Goal: Task Accomplishment & Management: Use online tool/utility

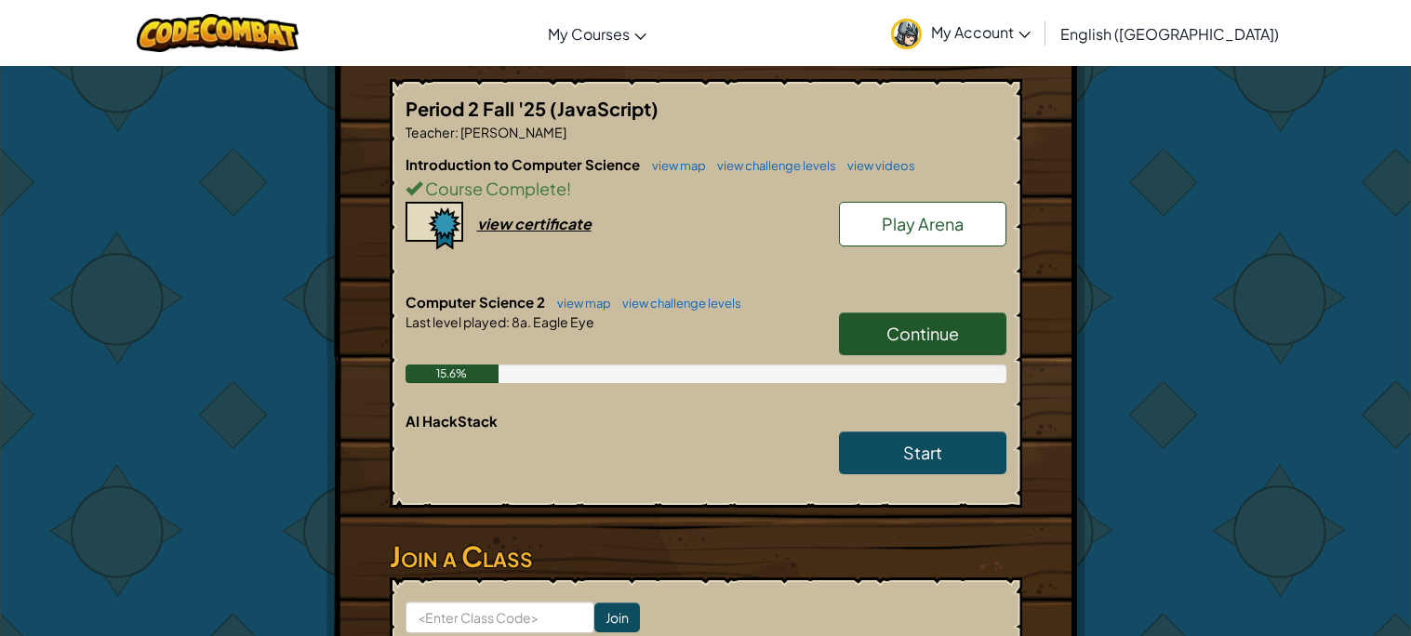
scroll to position [354, 0]
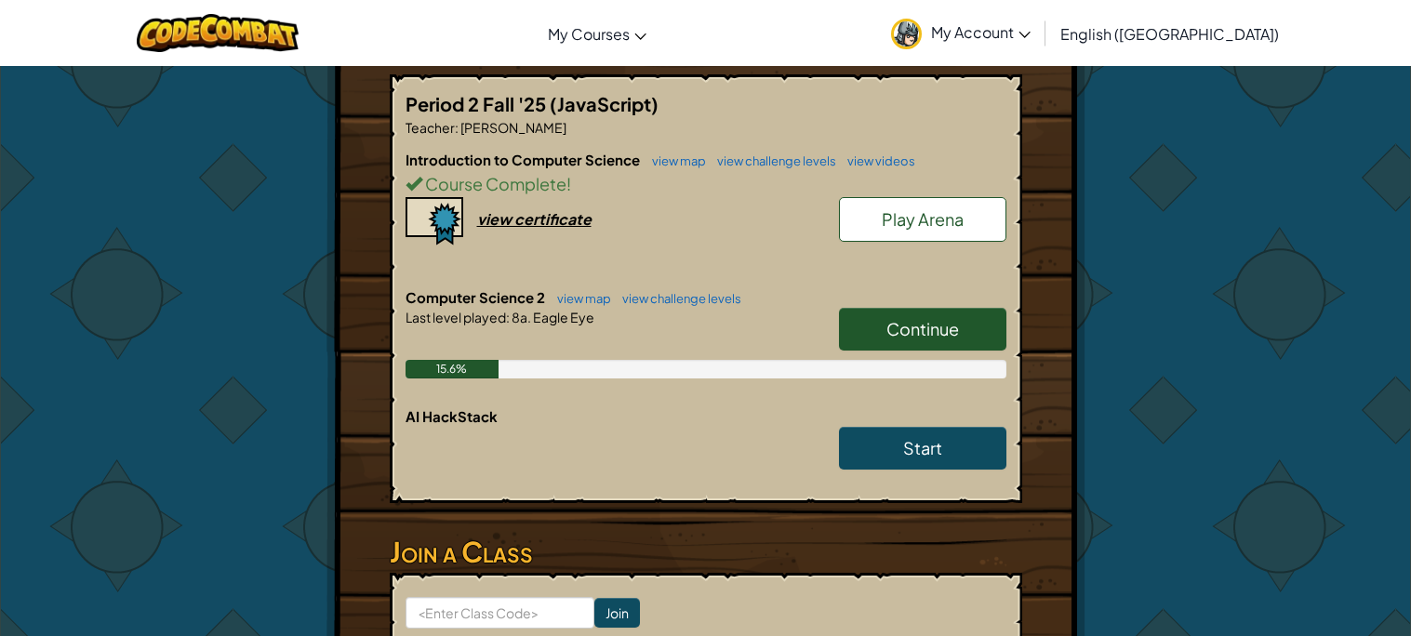
click at [903, 337] on span "Continue" at bounding box center [923, 328] width 73 height 21
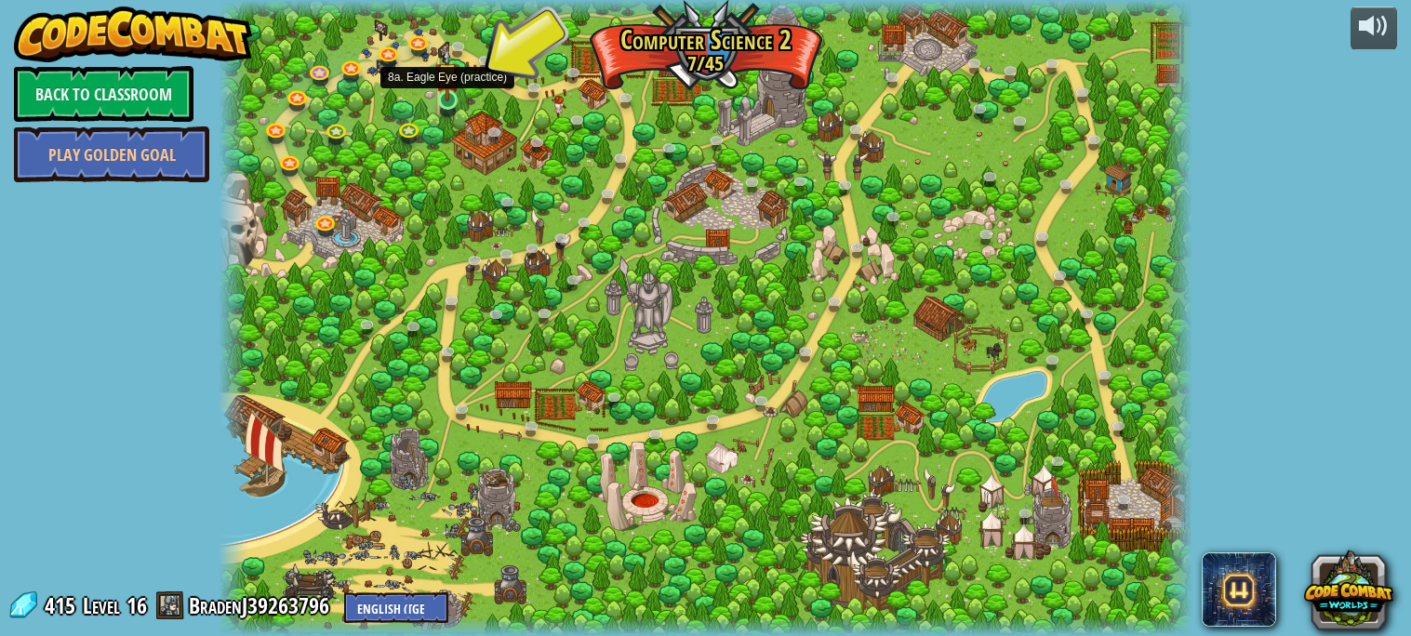
click at [448, 93] on img at bounding box center [446, 74] width 23 height 54
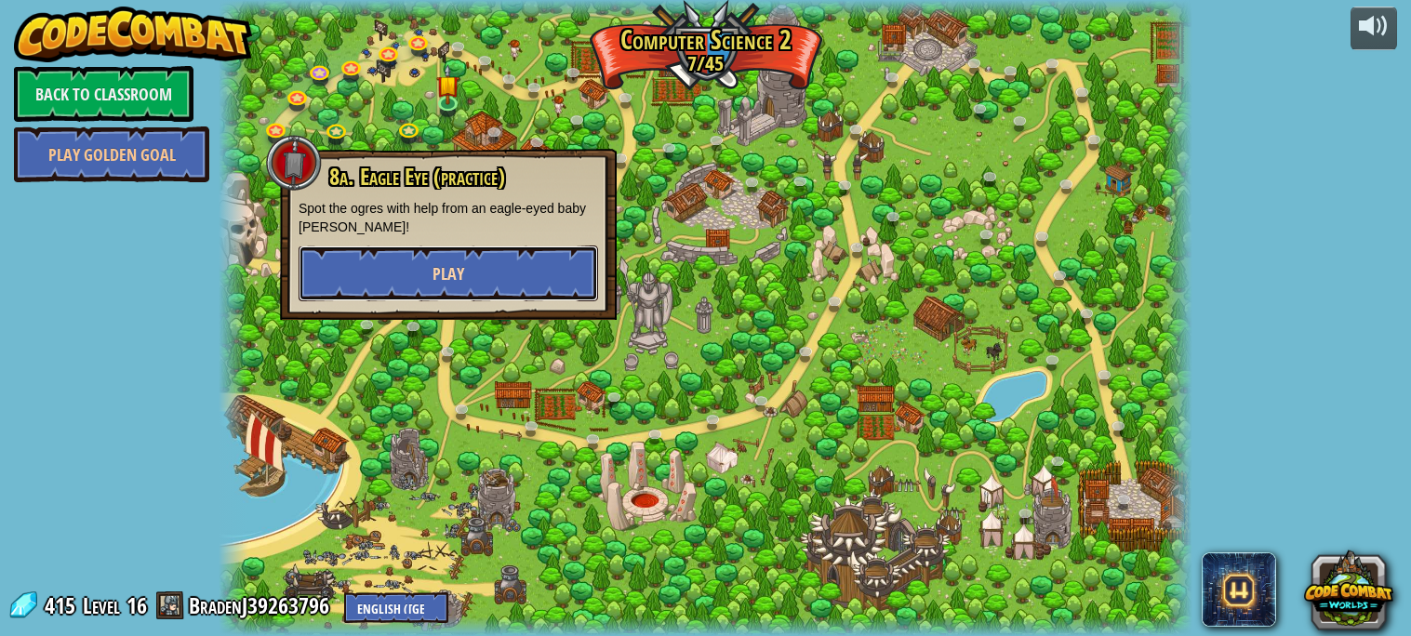
click at [450, 260] on button "Play" at bounding box center [449, 274] width 300 height 56
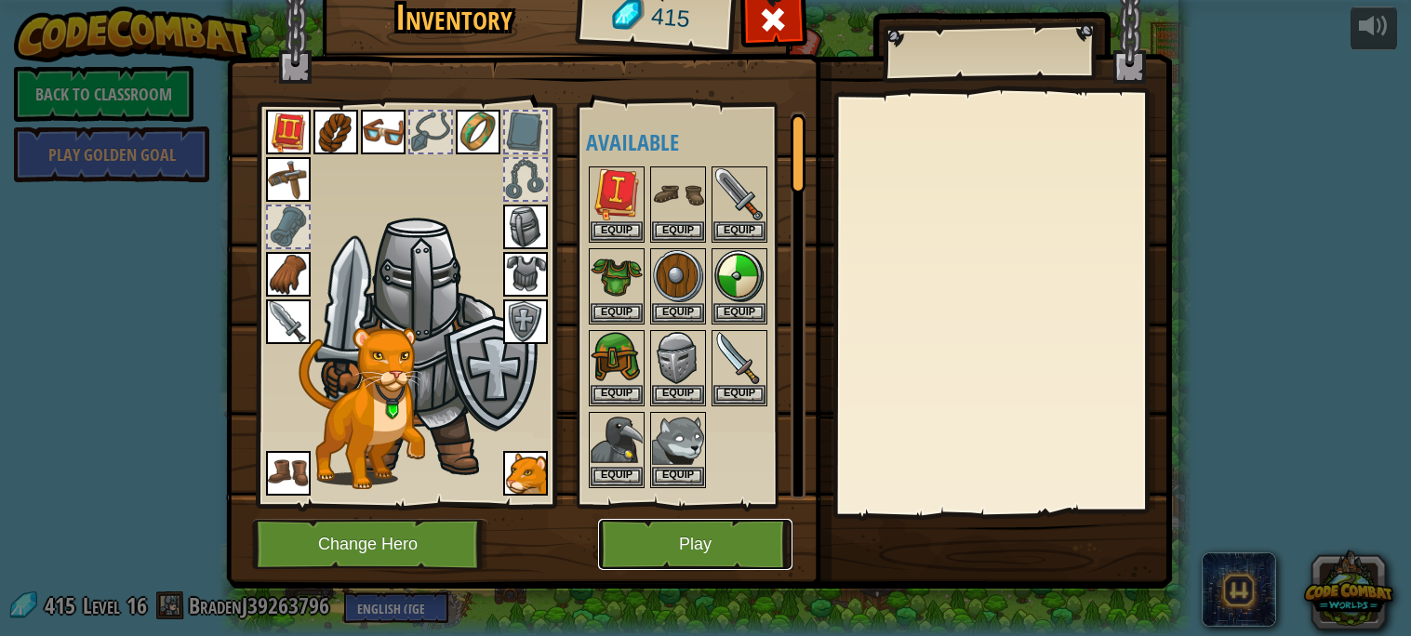
click at [661, 555] on button "Play" at bounding box center [695, 544] width 194 height 51
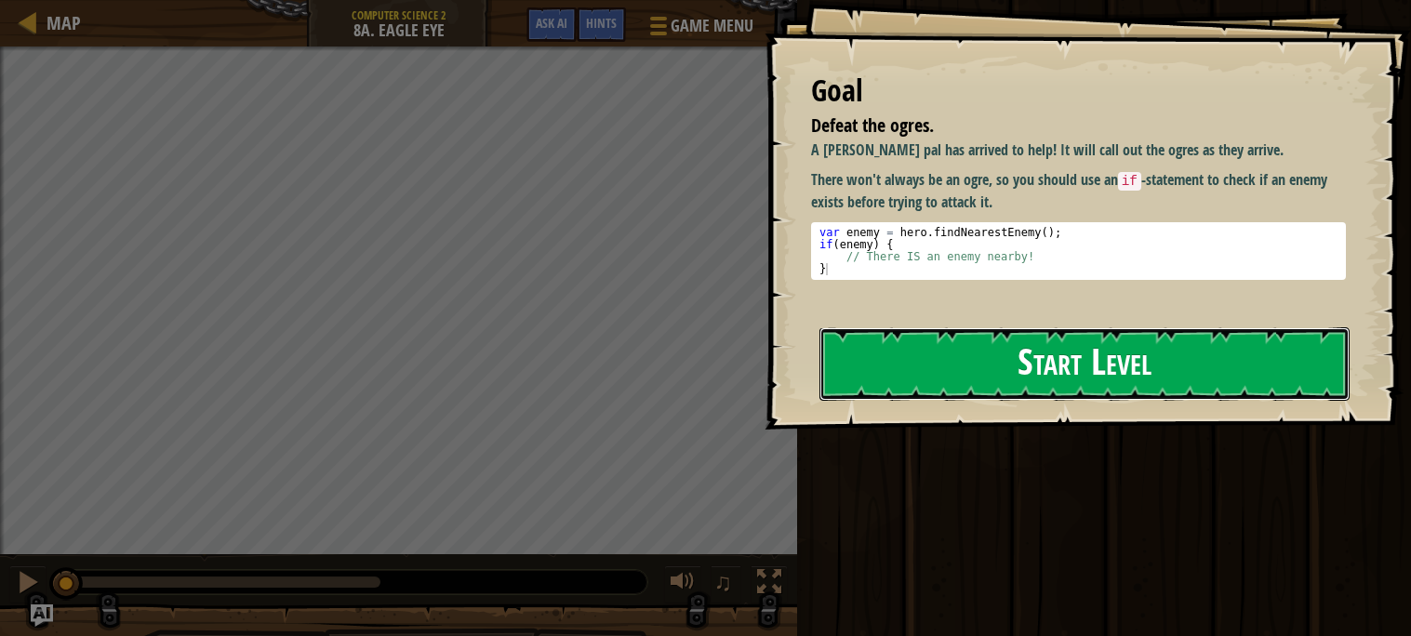
click at [910, 362] on button "Start Level" at bounding box center [1085, 363] width 530 height 73
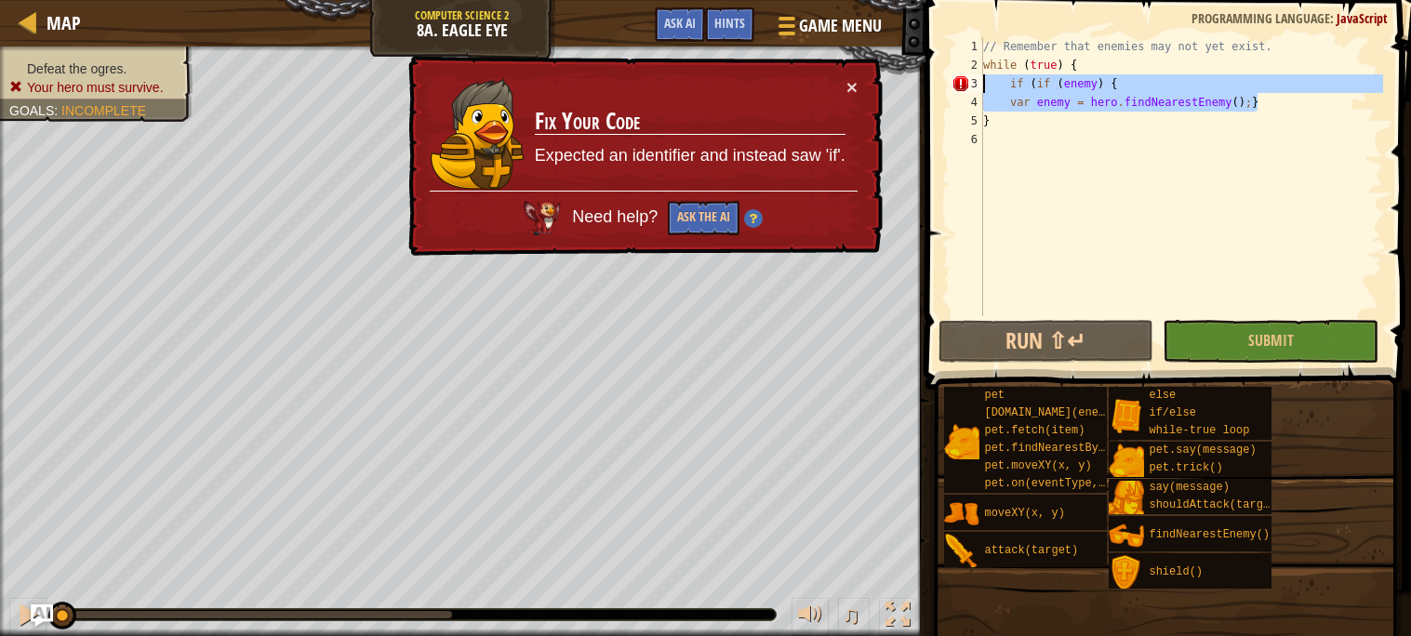
drag, startPoint x: 1277, startPoint y: 102, endPoint x: 979, endPoint y: 81, distance: 299.4
click at [979, 81] on div "1 2 3 4 5 6 // Remember that enemies may not yet exist. while ( true ) { if ( i…" at bounding box center [1165, 176] width 435 height 279
type textarea "if (if (enemy) { var enemy = hero.findNearestEnemy();}"
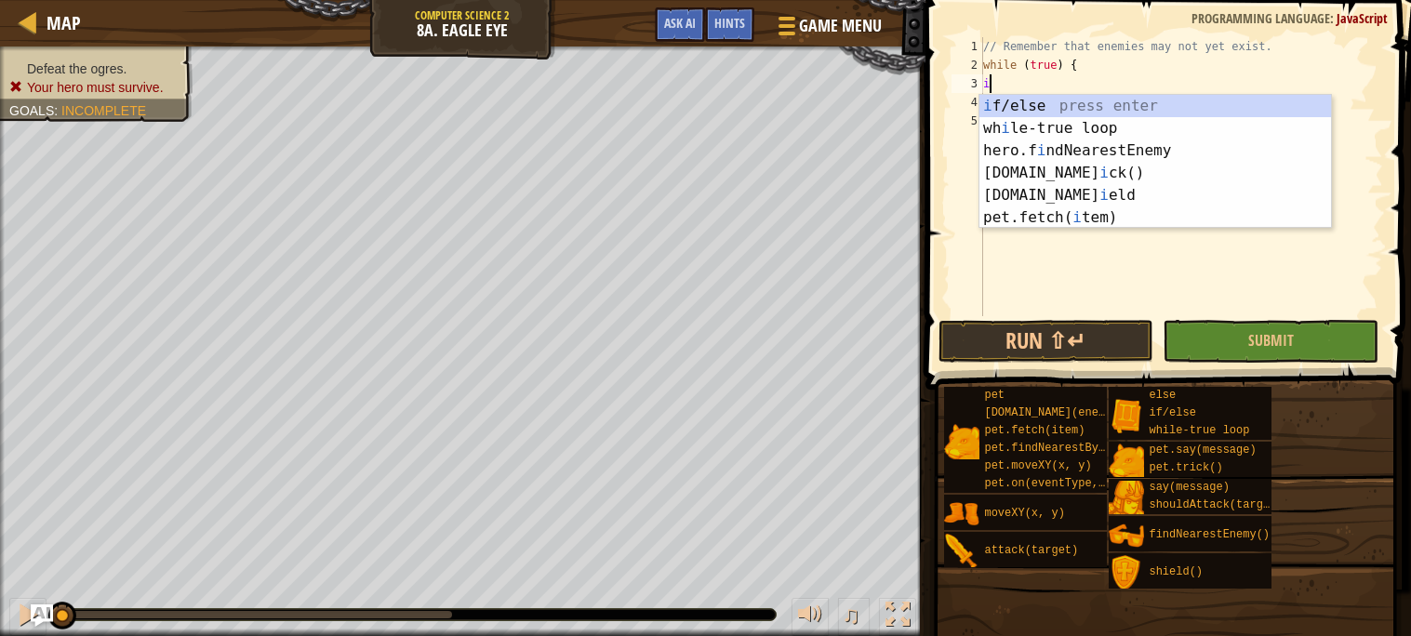
scroll to position [7, 0]
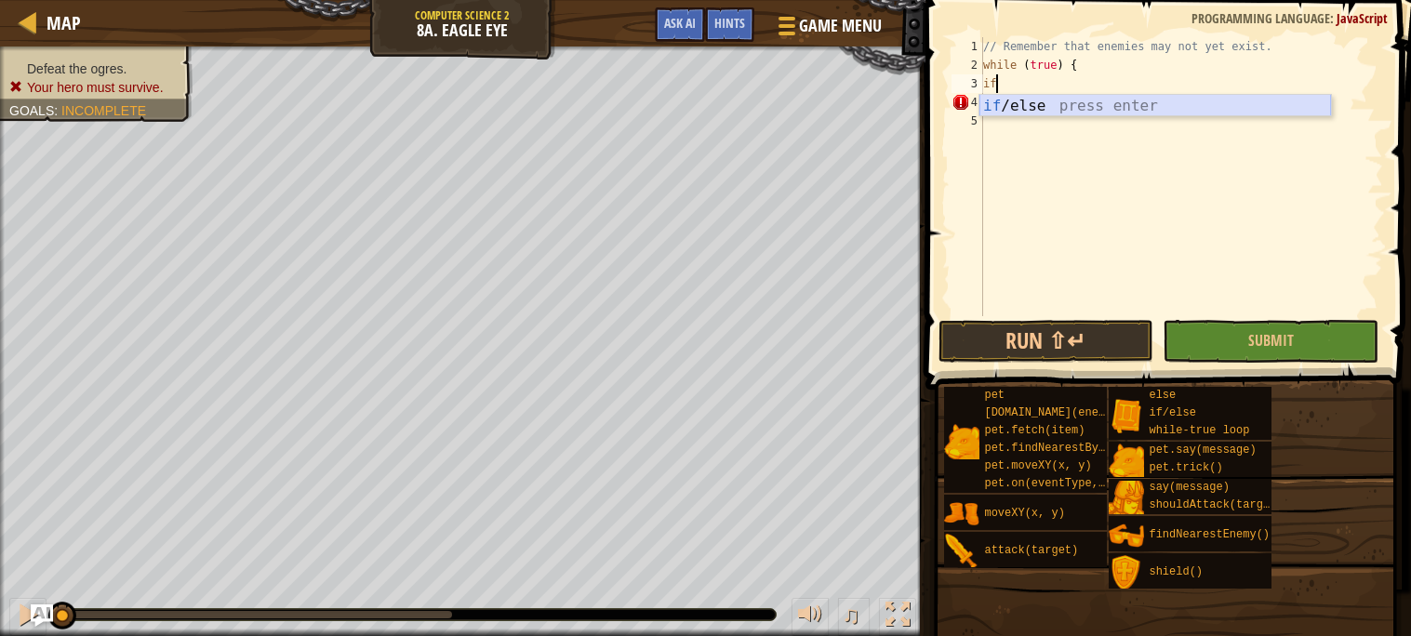
click at [1019, 100] on div "if /else press enter" at bounding box center [1156, 128] width 352 height 67
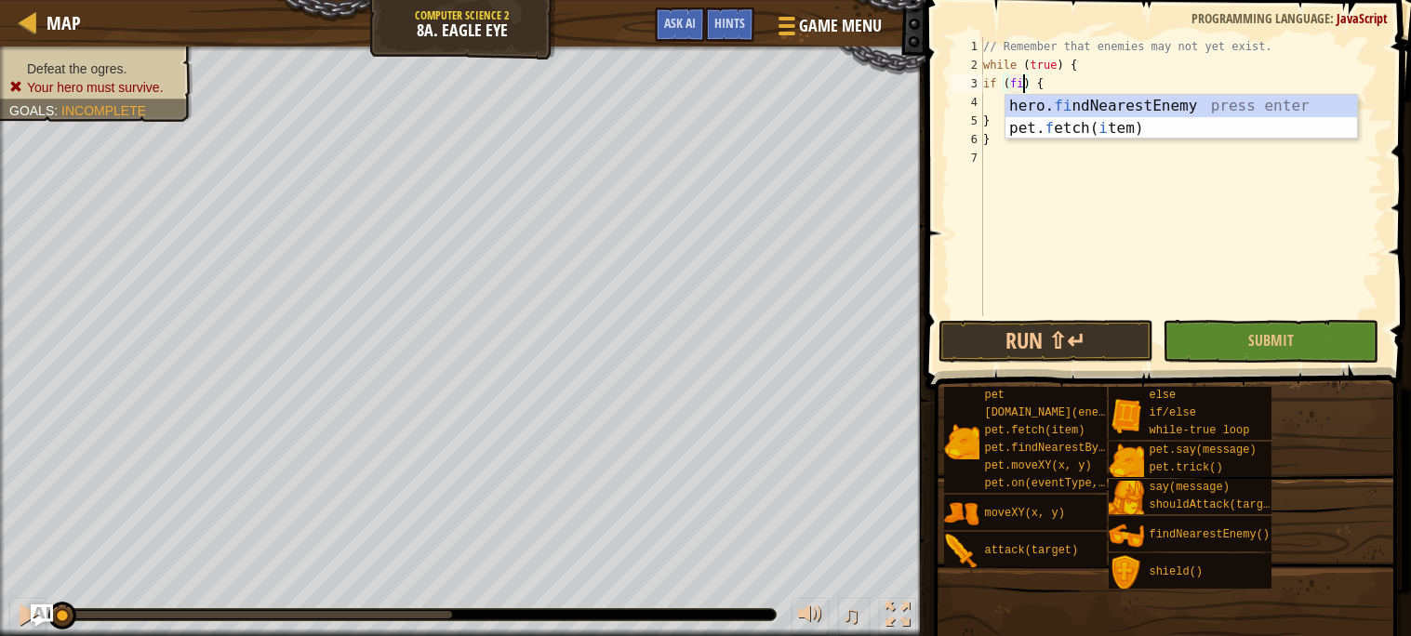
scroll to position [7, 3]
click at [1080, 102] on div "hero. fi ndNearestEnemy press enter pet. f etch( i tem) press enter" at bounding box center [1182, 139] width 352 height 89
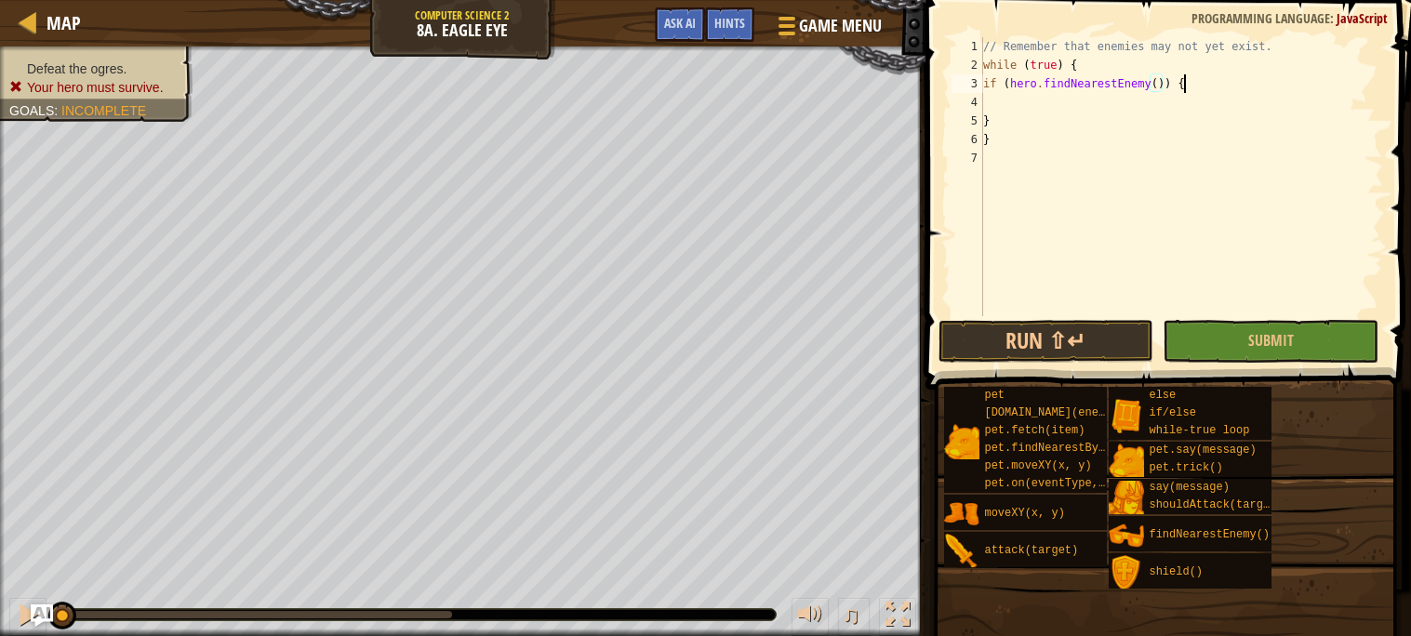
click at [1215, 79] on div "// Remember that enemies may not yet exist. while ( true ) { if ( hero . findNe…" at bounding box center [1182, 195] width 404 height 316
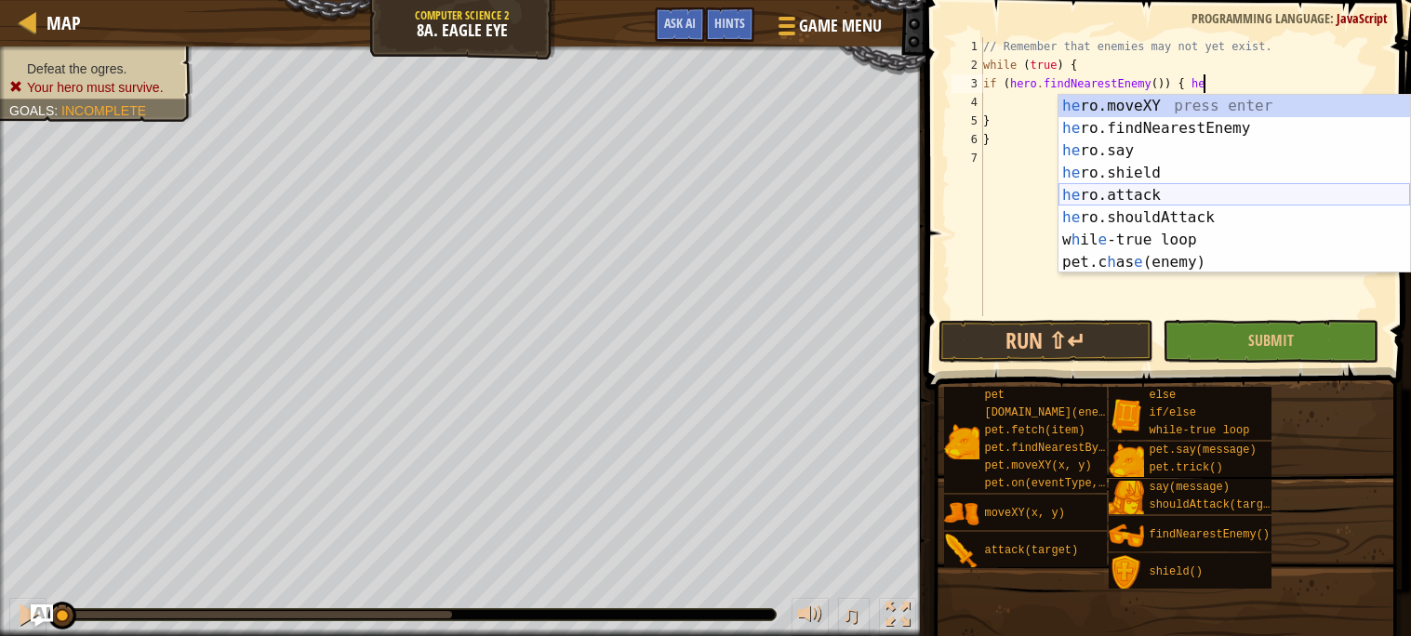
click at [1195, 198] on div "he ro.moveXY press enter he ro.findNearestEnemy press enter he ro.say press ent…" at bounding box center [1235, 206] width 352 height 223
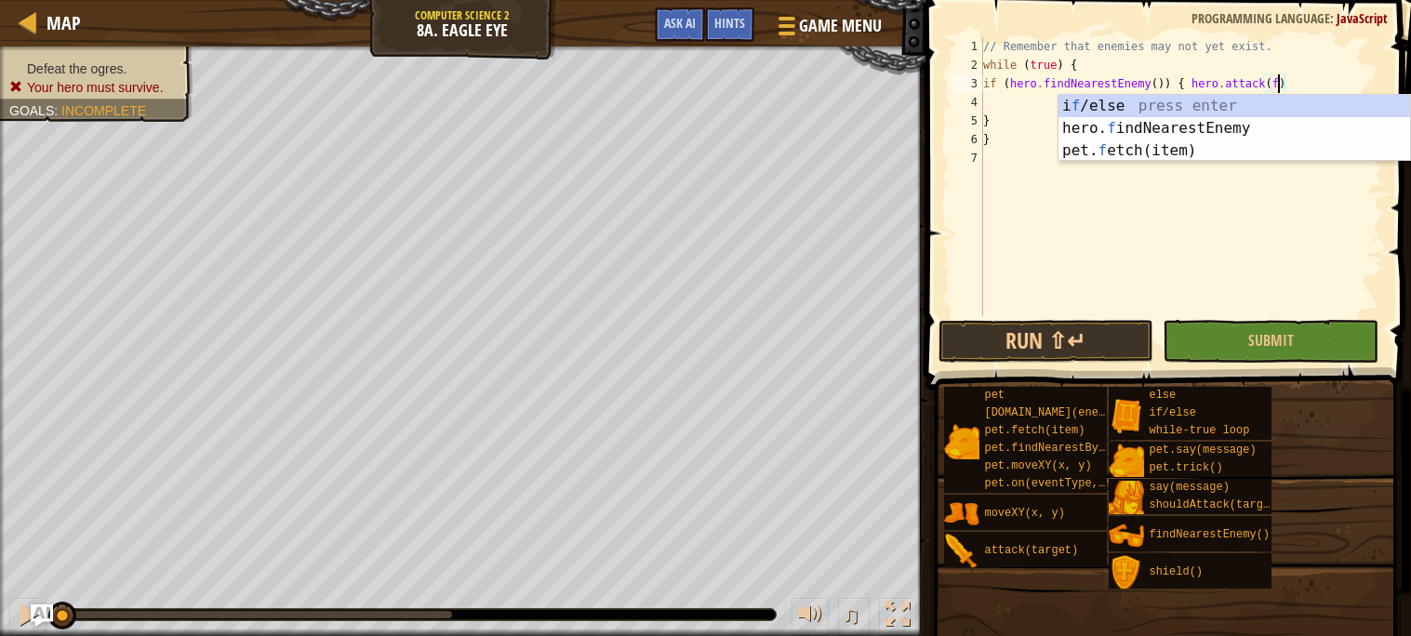
scroll to position [7, 23]
click at [1291, 126] on div "i f /else press enter hero. f indNearestEnemy press enter pet. f etch(item) pre…" at bounding box center [1235, 151] width 352 height 112
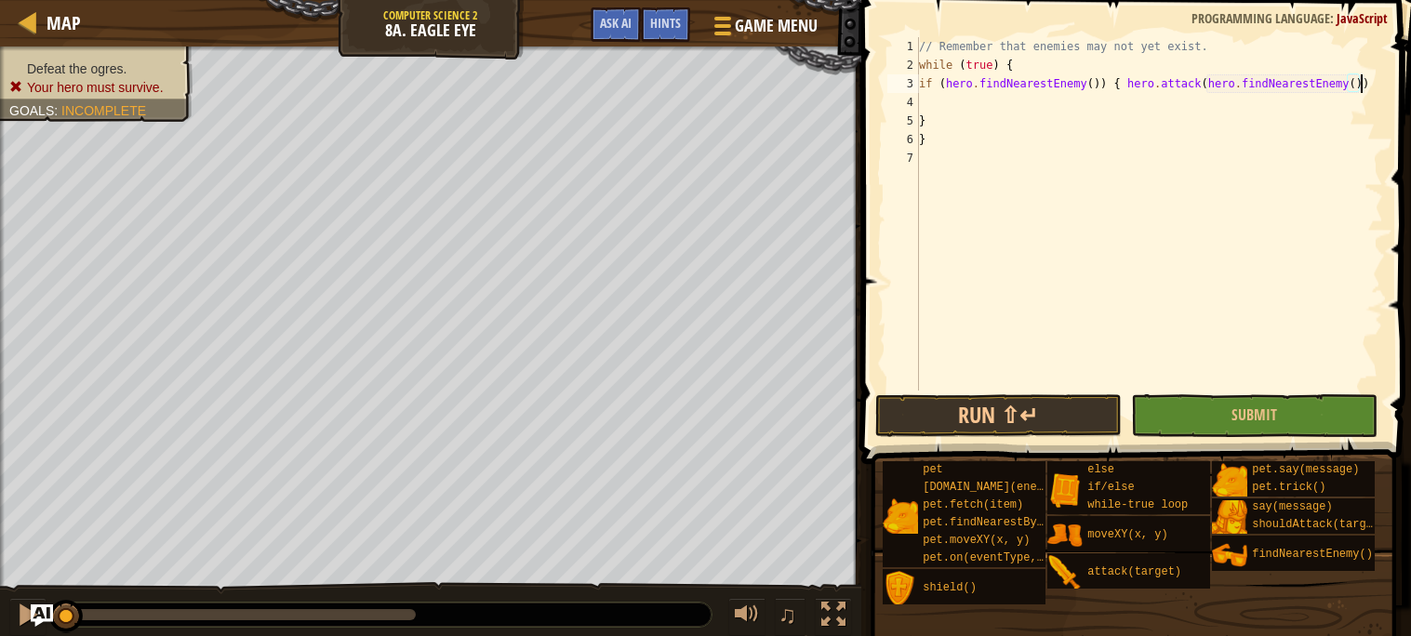
click at [990, 116] on div "// Remember that enemies may not yet exist. while ( true ) { if ( hero . findNe…" at bounding box center [1149, 232] width 468 height 391
type textarea "}"
click at [989, 100] on div "// Remember that enemies may not yet exist. while ( true ) { if ( hero . findNe…" at bounding box center [1149, 232] width 468 height 391
type textarea "if (hero.findNearestEnemy()) { hero.attack(hero.findNearestEnemy())"
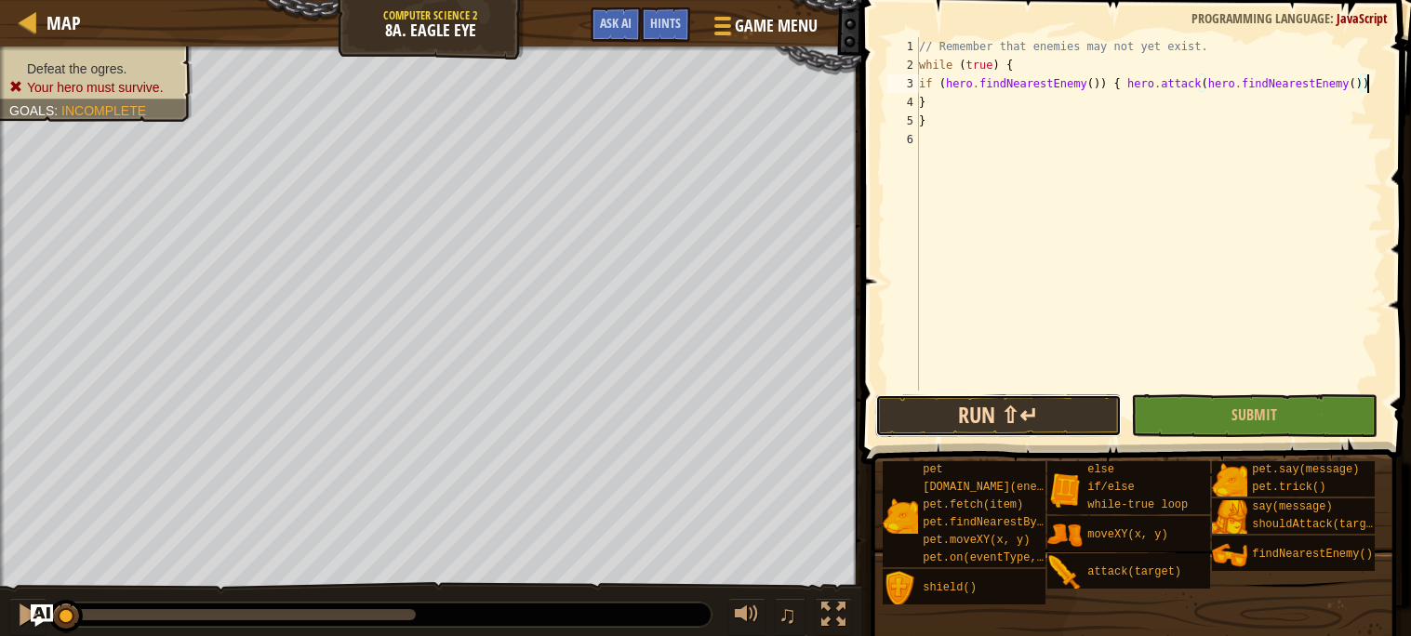
click at [982, 422] on button "Run ⇧↵" at bounding box center [998, 415] width 247 height 43
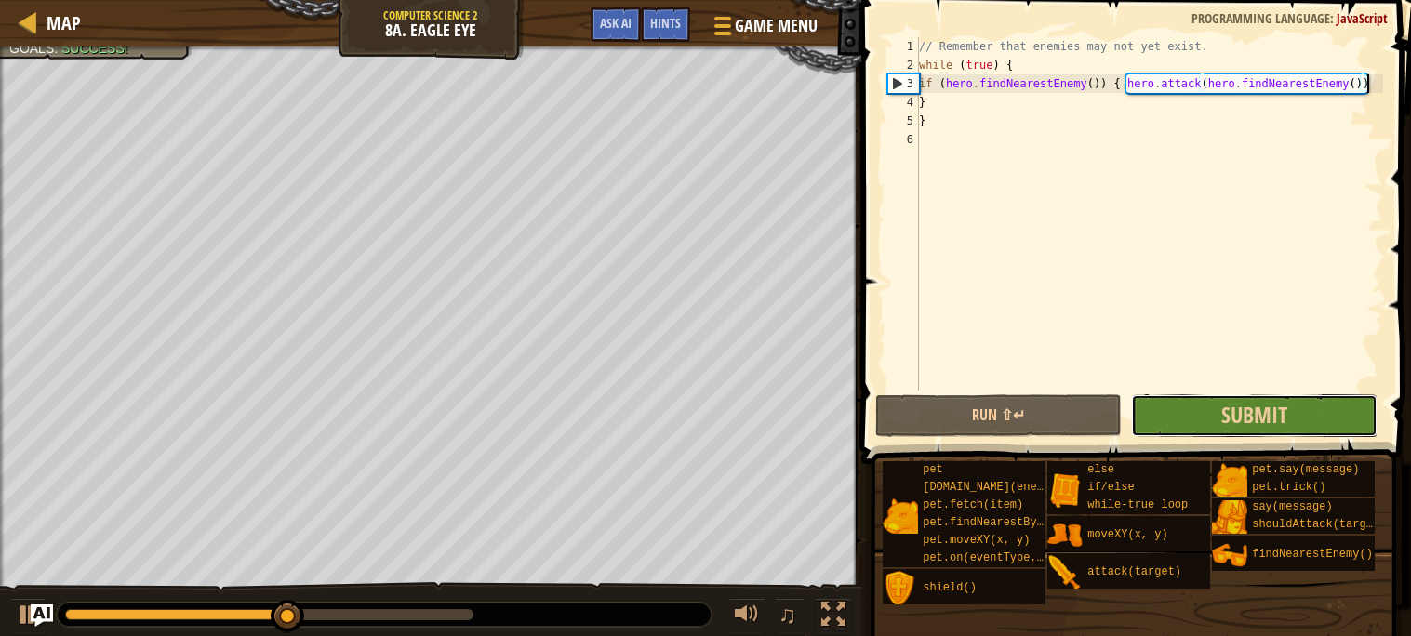
click at [1148, 433] on button "Submit" at bounding box center [1254, 415] width 247 height 43
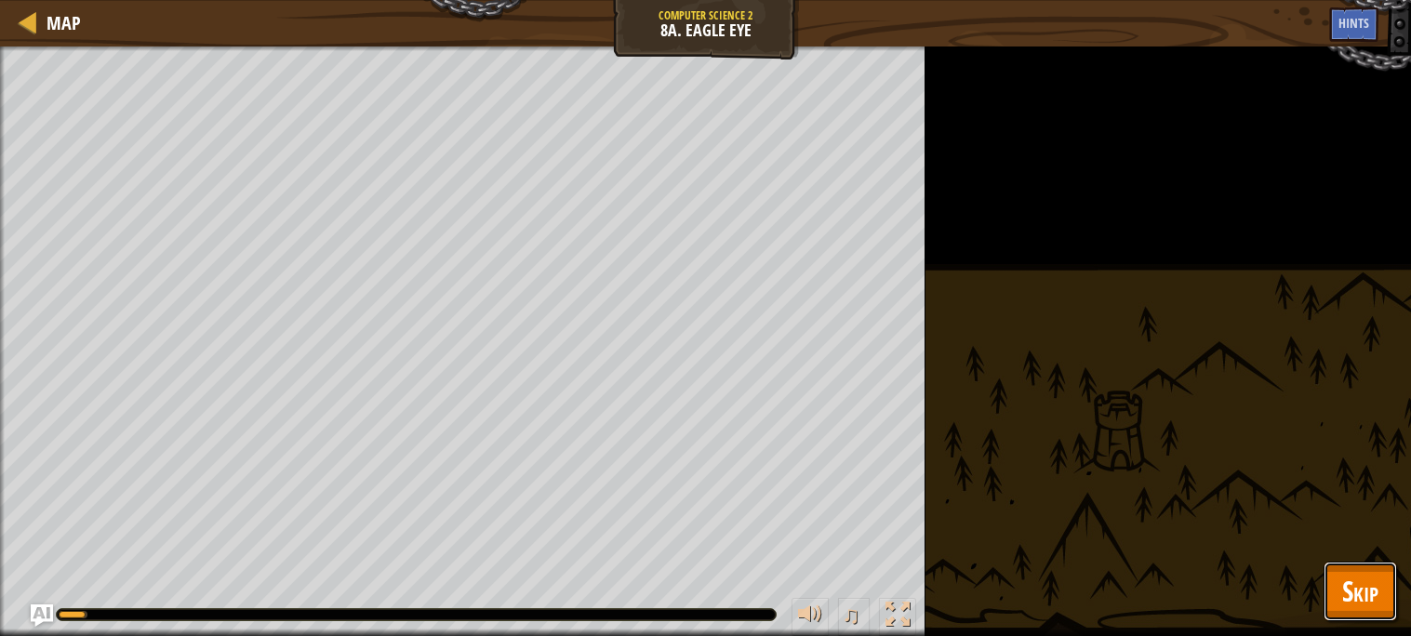
click at [1353, 586] on span "Skip" at bounding box center [1360, 591] width 36 height 38
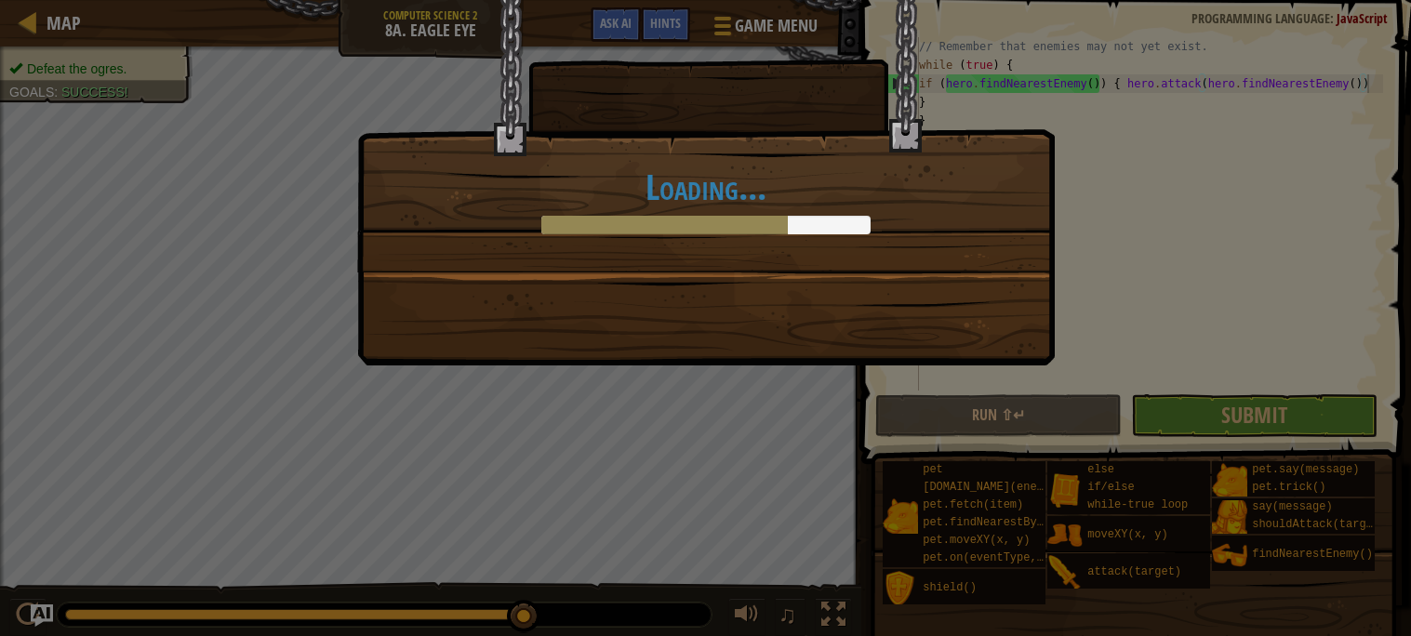
click at [990, 408] on div "Loading..." at bounding box center [705, 318] width 1411 height 636
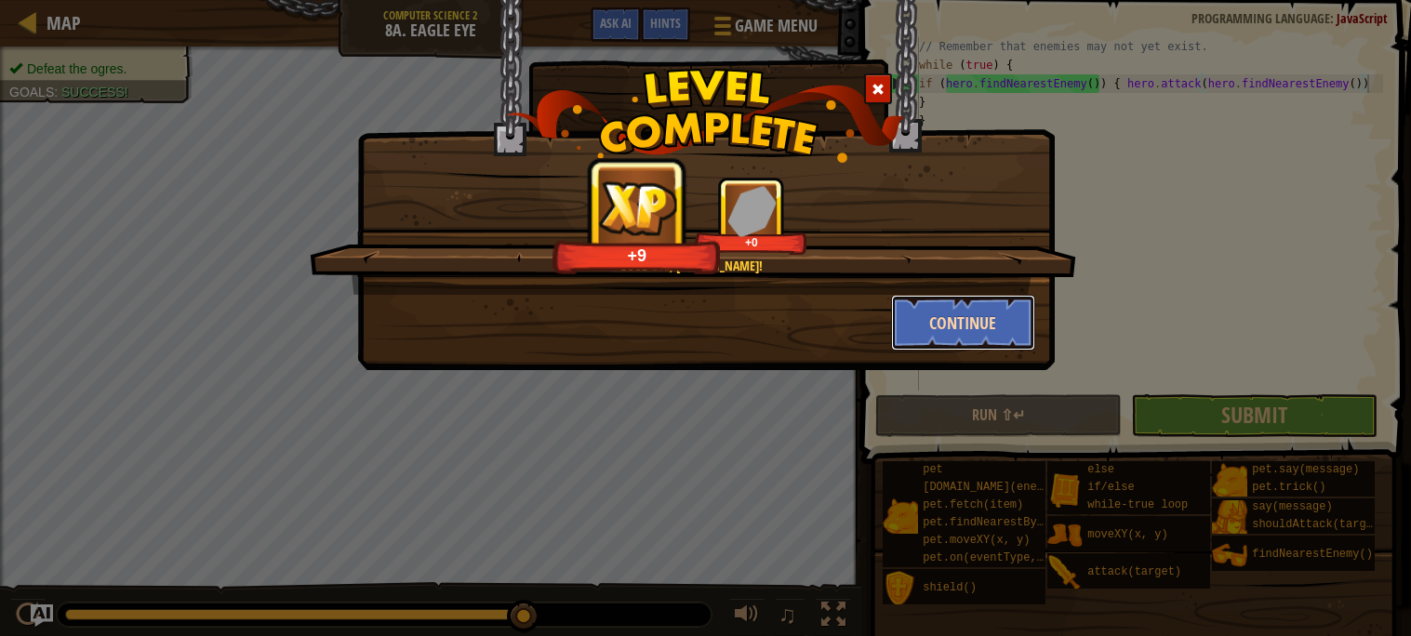
click at [914, 306] on button "Continue" at bounding box center [963, 323] width 144 height 56
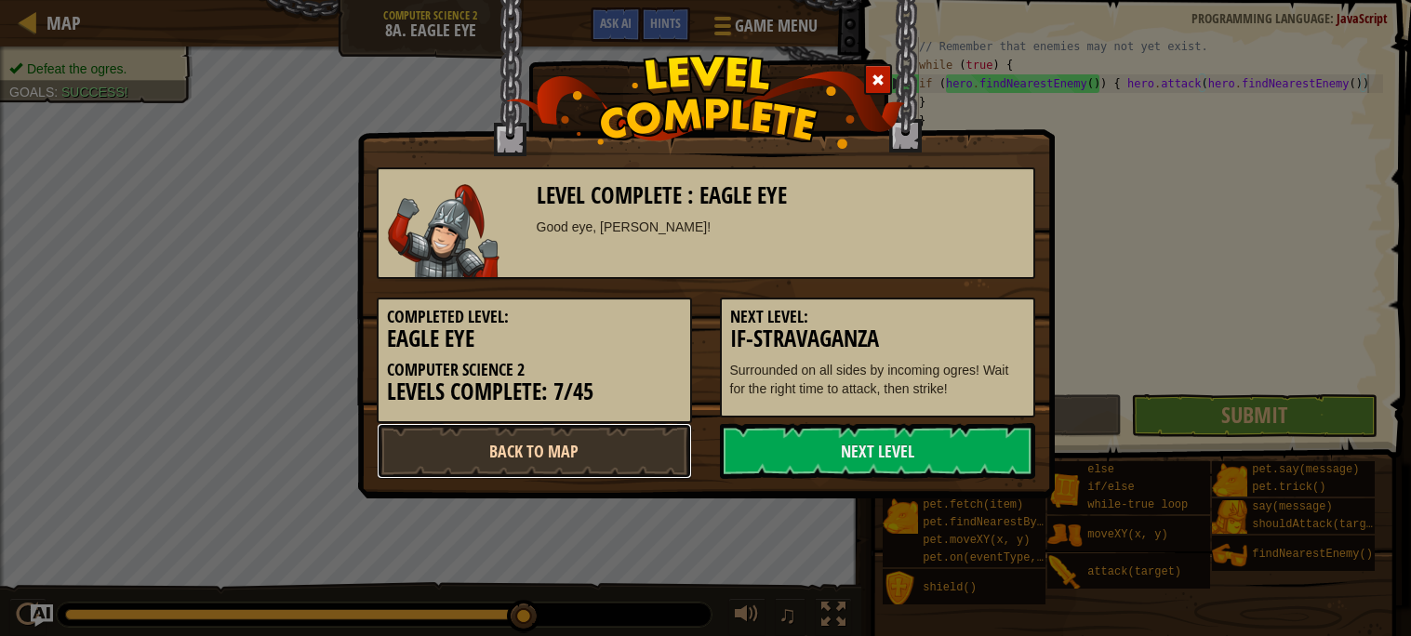
click at [630, 439] on link "Back to Map" at bounding box center [534, 451] width 315 height 56
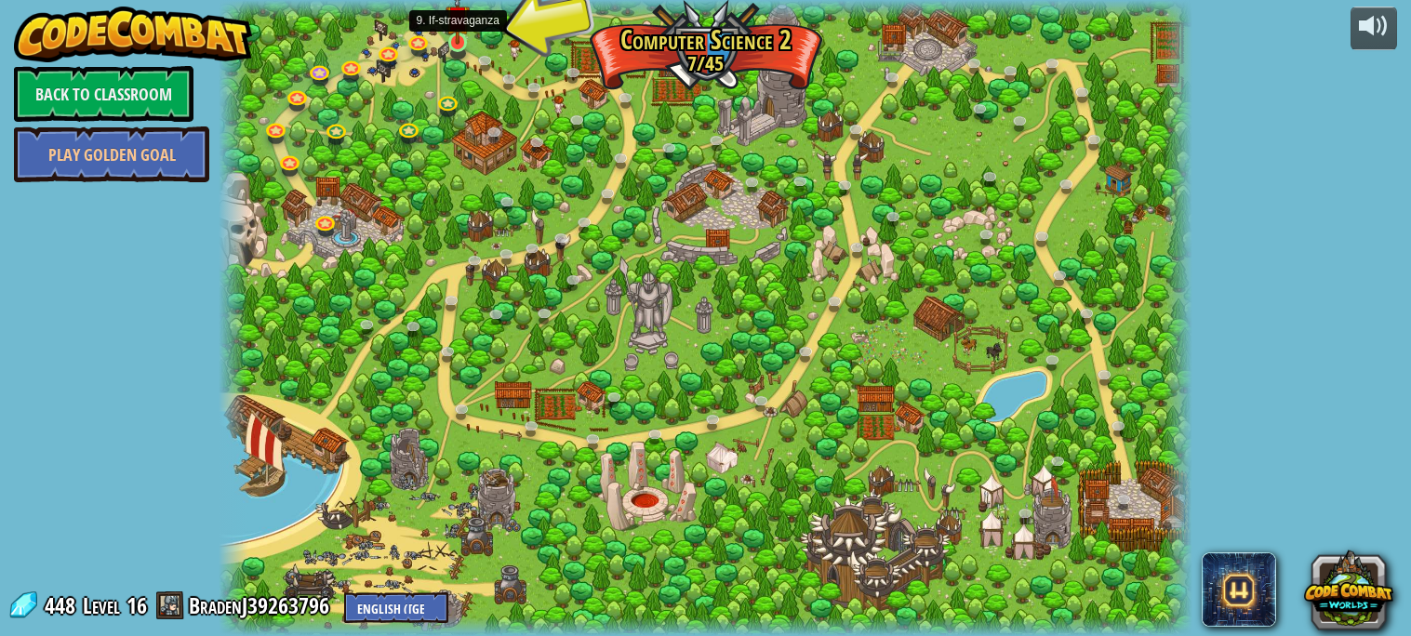
click at [465, 36] on img at bounding box center [457, 17] width 23 height 54
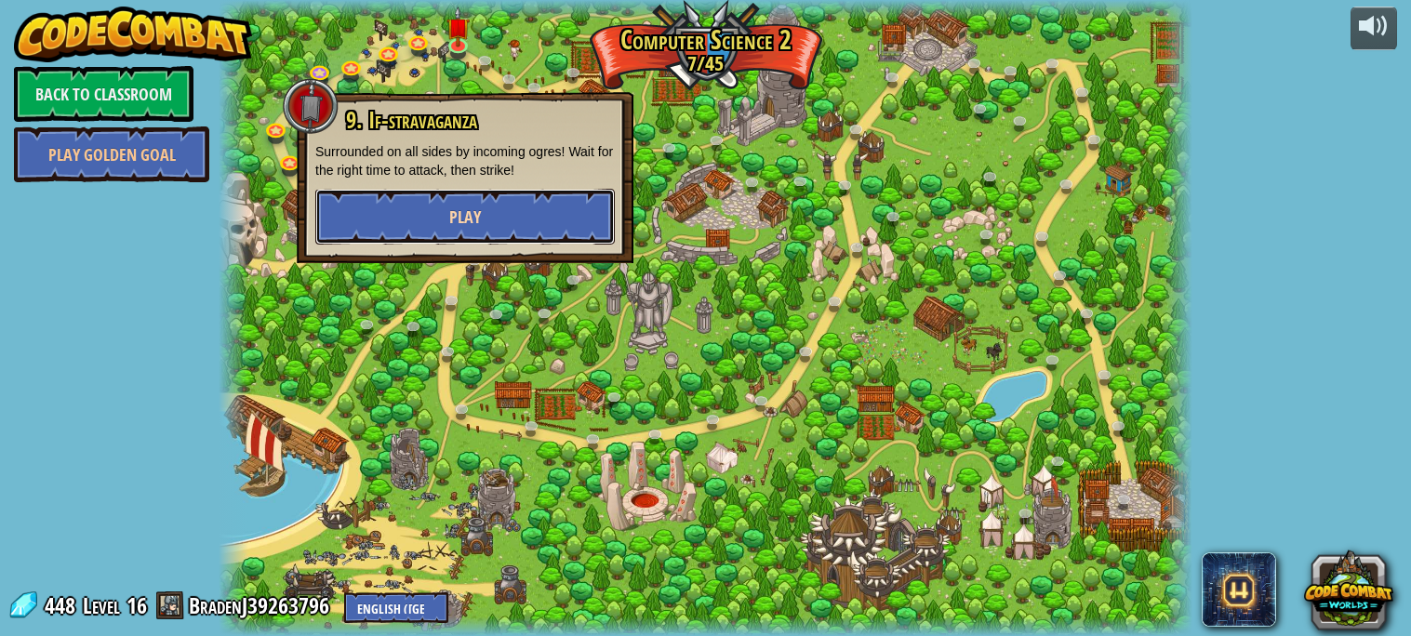
click at [513, 205] on button "Play" at bounding box center [465, 217] width 300 height 56
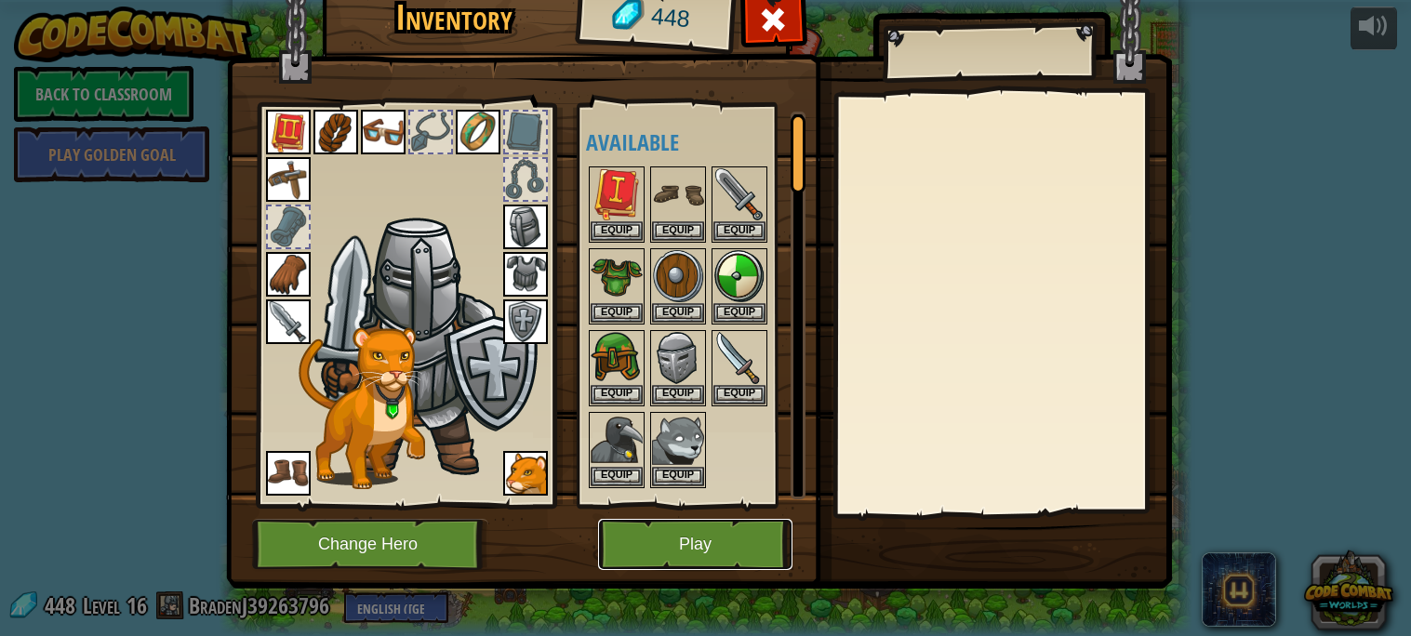
click at [644, 537] on button "Play" at bounding box center [695, 544] width 194 height 51
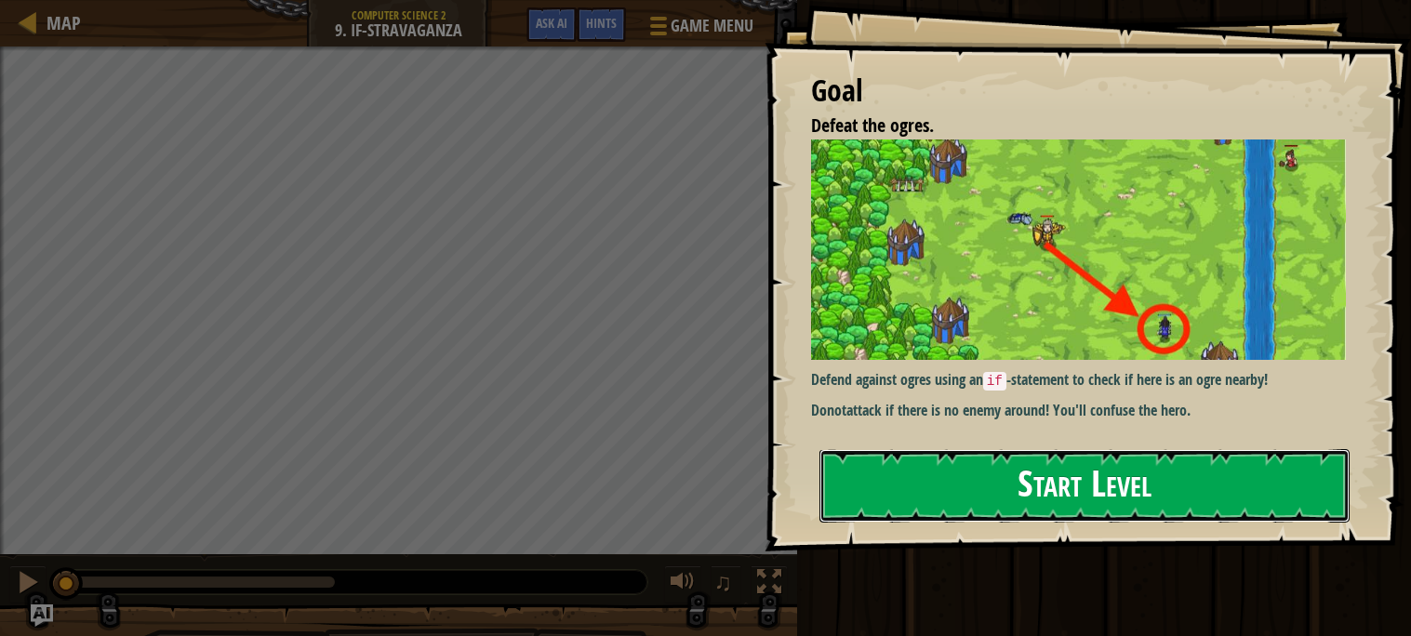
click at [1158, 501] on button "Start Level" at bounding box center [1085, 485] width 530 height 73
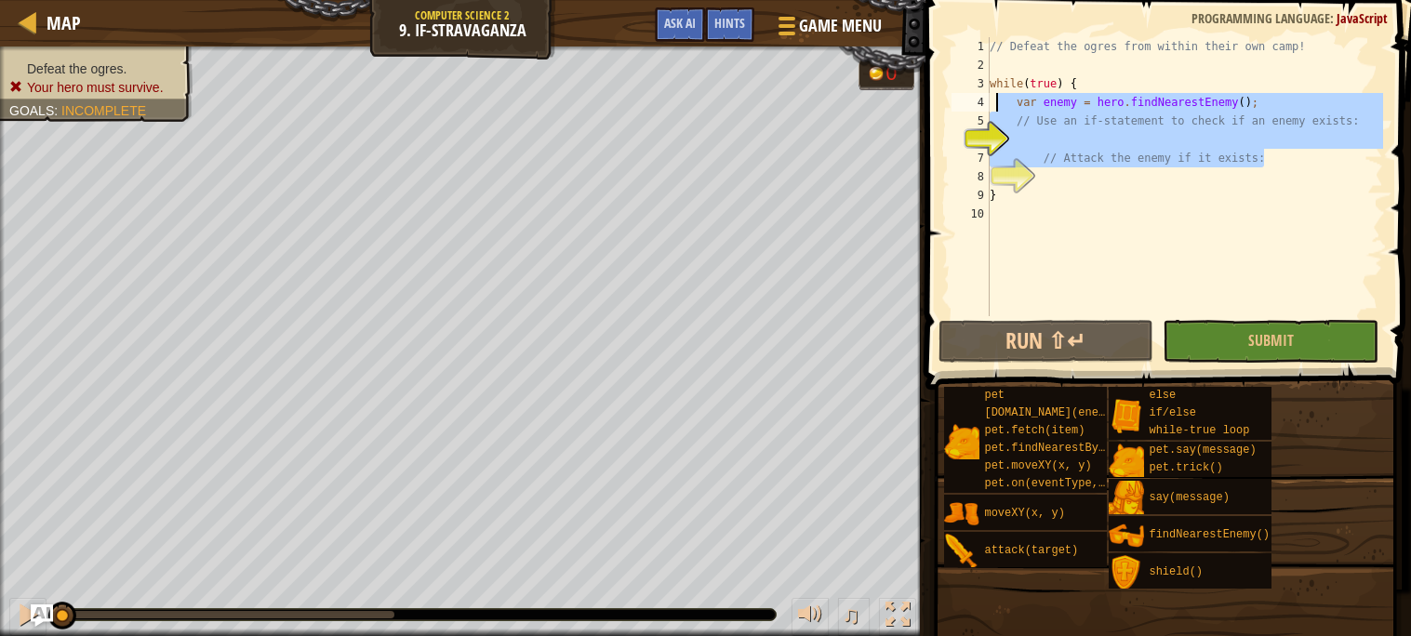
drag, startPoint x: 1270, startPoint y: 154, endPoint x: 991, endPoint y: 105, distance: 283.4
click at [991, 105] on div "// Defeat the ogres from within their own camp! while ( true ) { var enemy = he…" at bounding box center [1184, 195] width 397 height 316
type textarea "var enemy = hero.findNearestEnemy(); // Use an if-statement to check if an enem…"
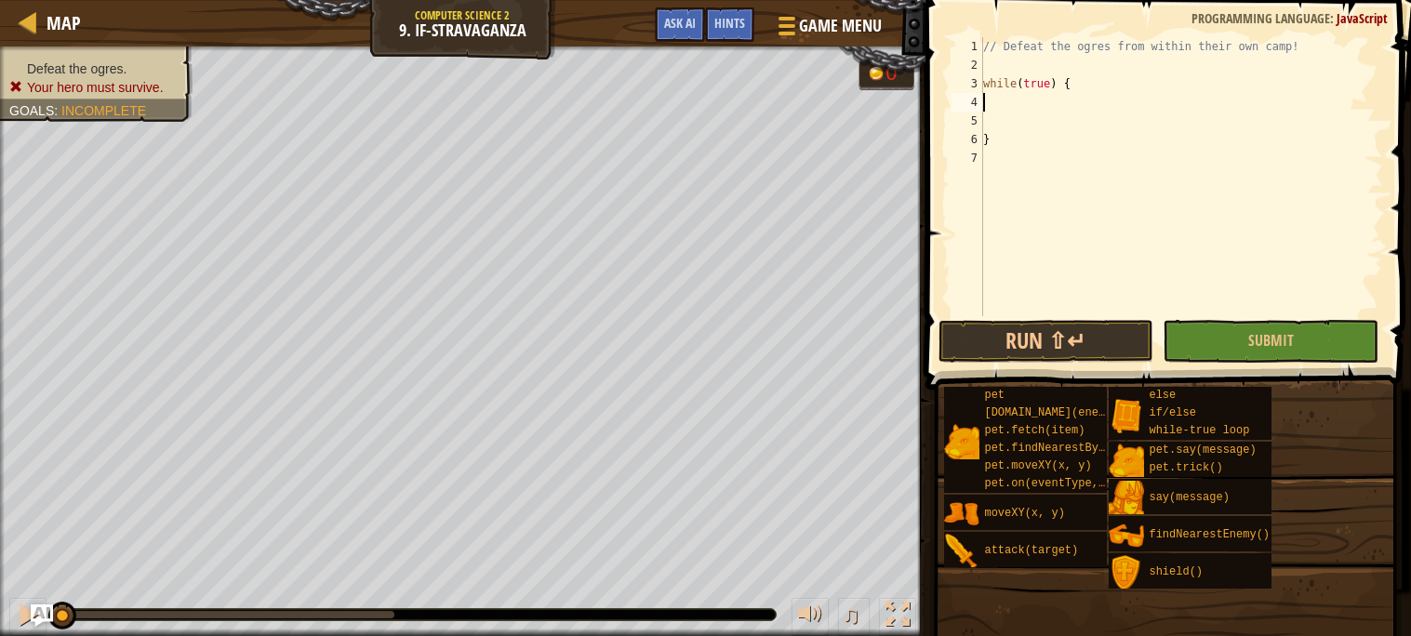
click at [999, 99] on div "// Defeat the ogres from within their own camp! while ( true ) { }" at bounding box center [1182, 195] width 404 height 316
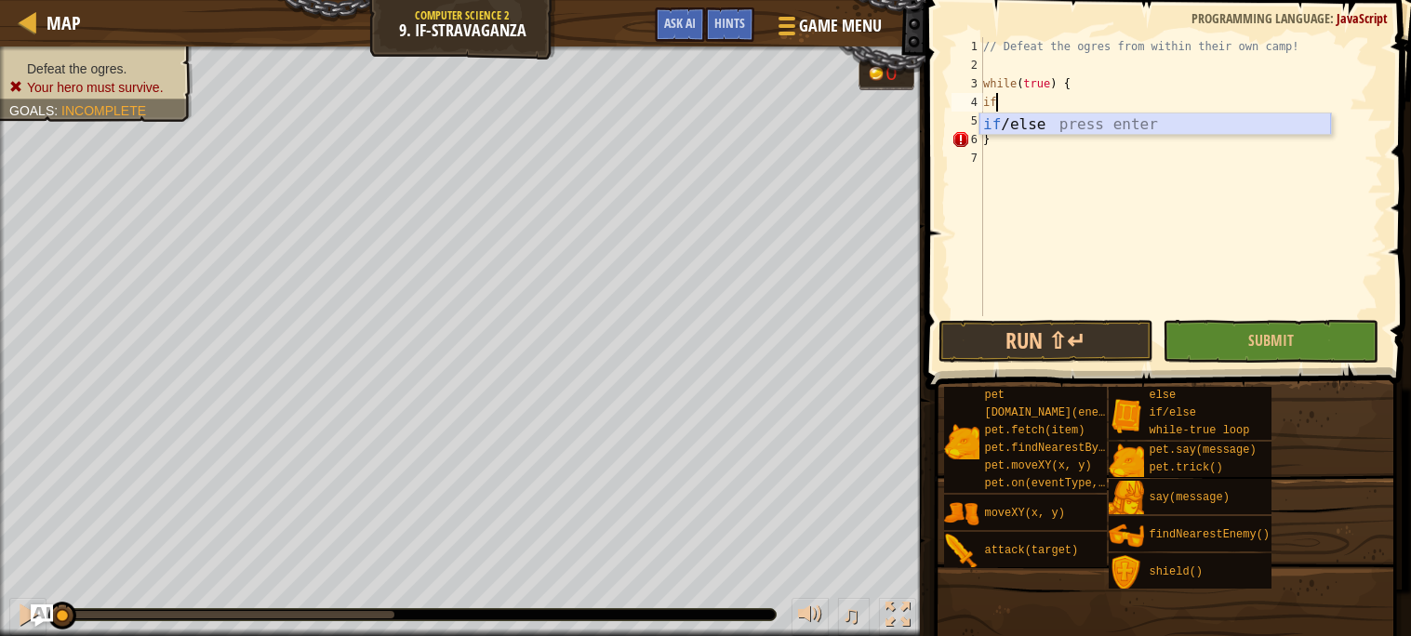
click at [1021, 120] on div "if /else press enter" at bounding box center [1156, 146] width 352 height 67
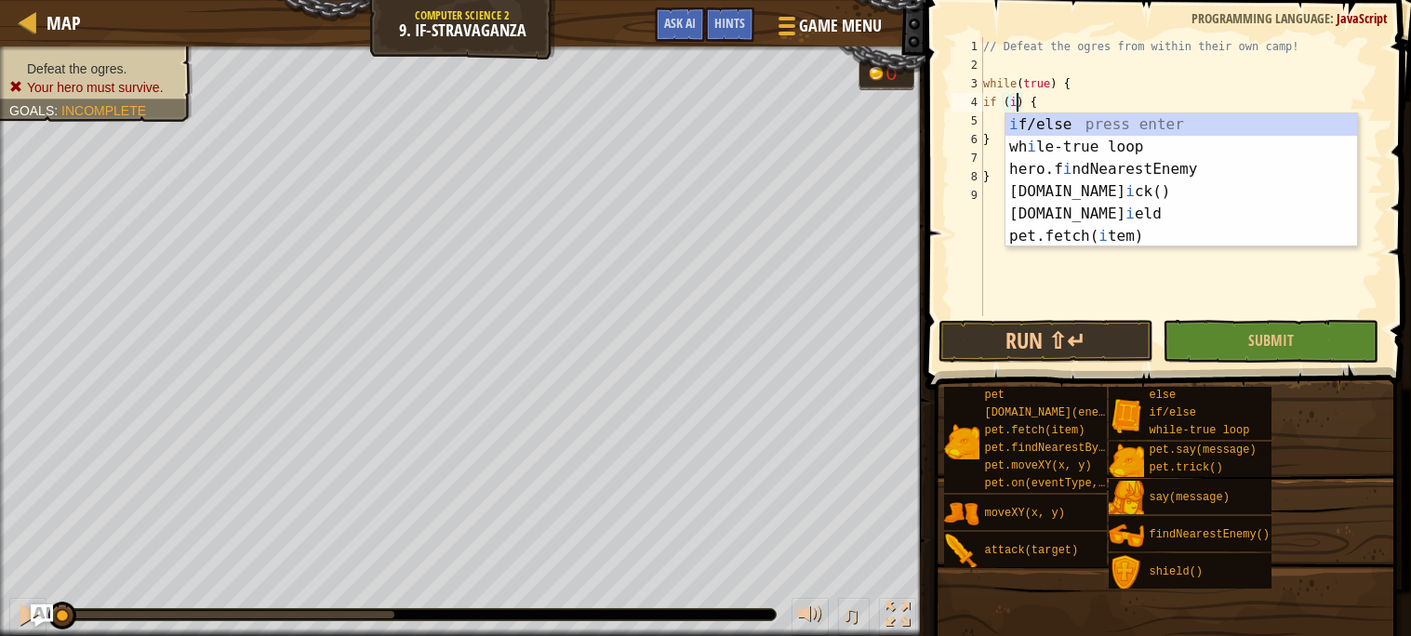
scroll to position [7, 3]
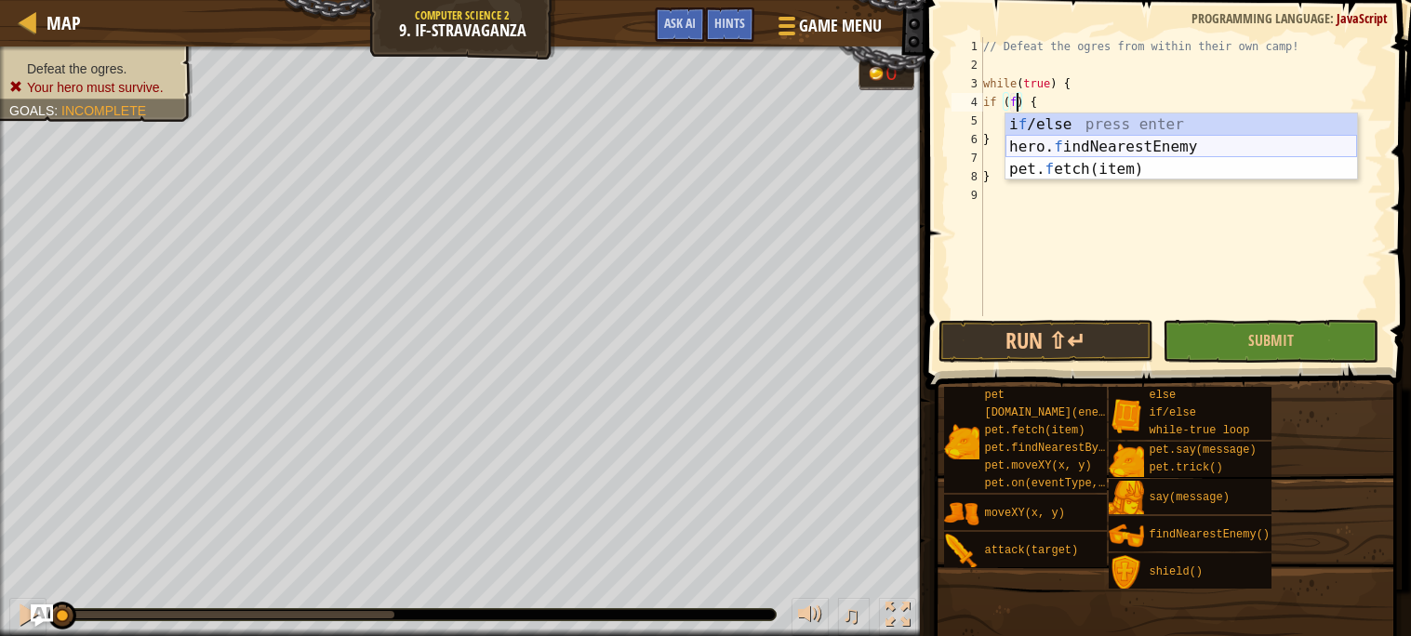
click at [1094, 140] on div "i f /else press enter hero. f indNearestEnemy press enter pet. f etch(item) pre…" at bounding box center [1182, 169] width 352 height 112
type textarea "if (hero.findNearestEnemy()) {"
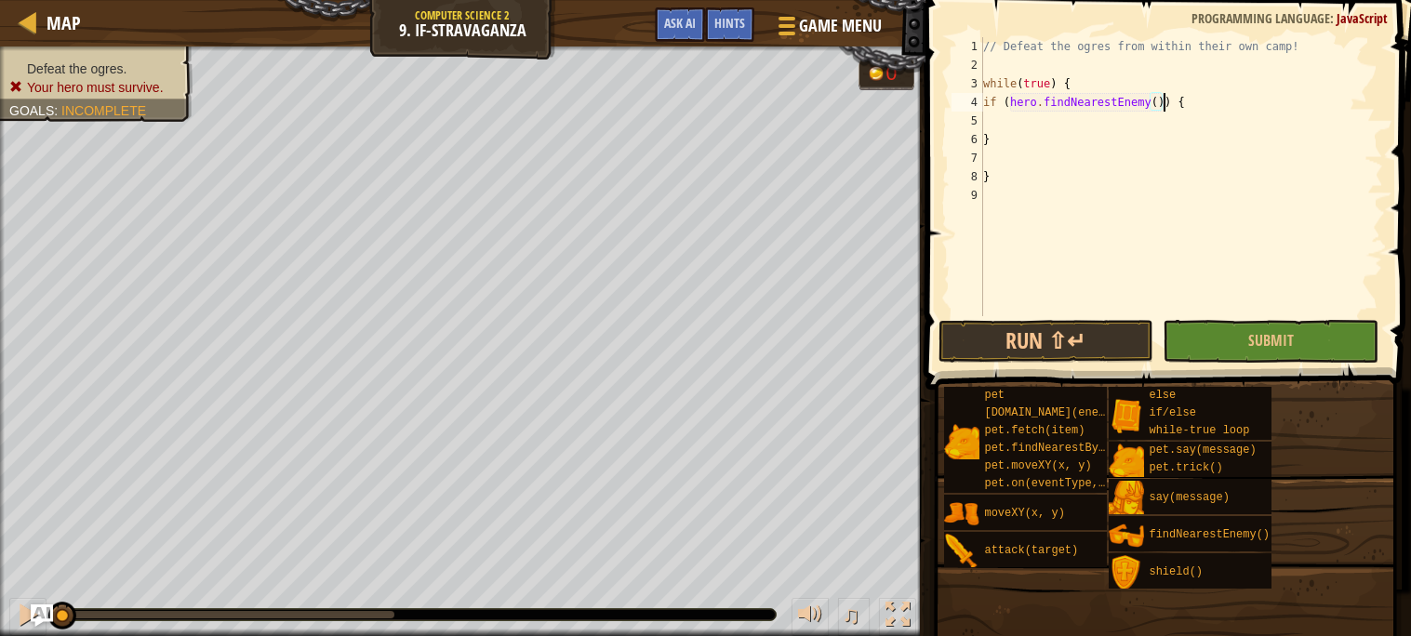
click at [1223, 112] on div "// Defeat the ogres from within their own camp! while ( true ) { if ( hero . fi…" at bounding box center [1182, 195] width 404 height 316
click at [1221, 97] on div "// Defeat the ogres from within their own camp! while ( true ) { if ( hero . fi…" at bounding box center [1182, 195] width 404 height 316
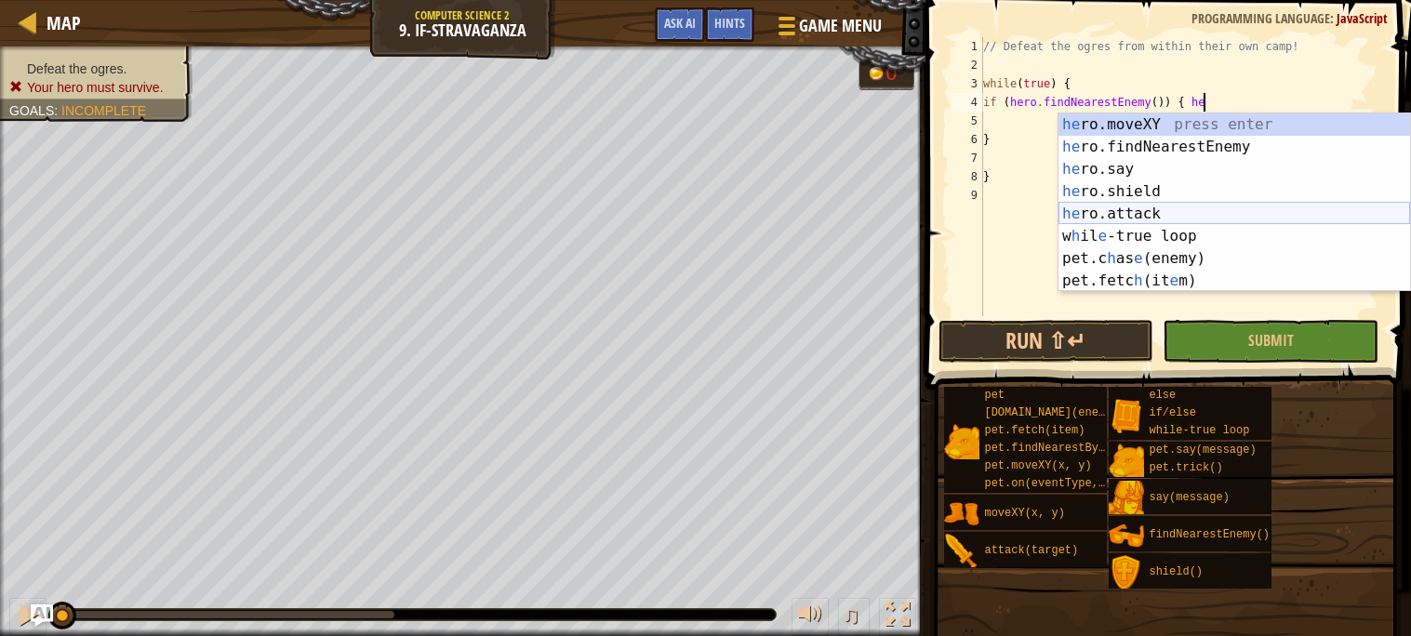
click at [1257, 215] on div "he ro.moveXY press enter he ro.findNearestEnemy press enter he ro.say press ent…" at bounding box center [1235, 224] width 352 height 223
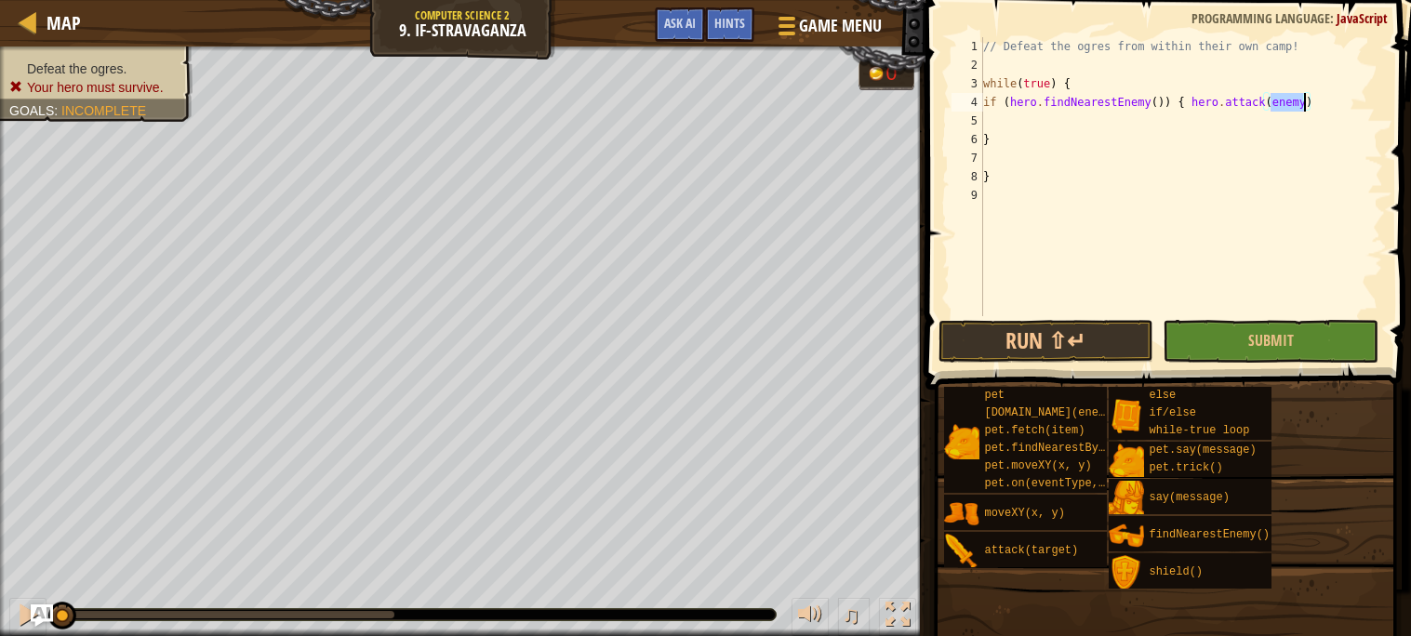
scroll to position [7, 23]
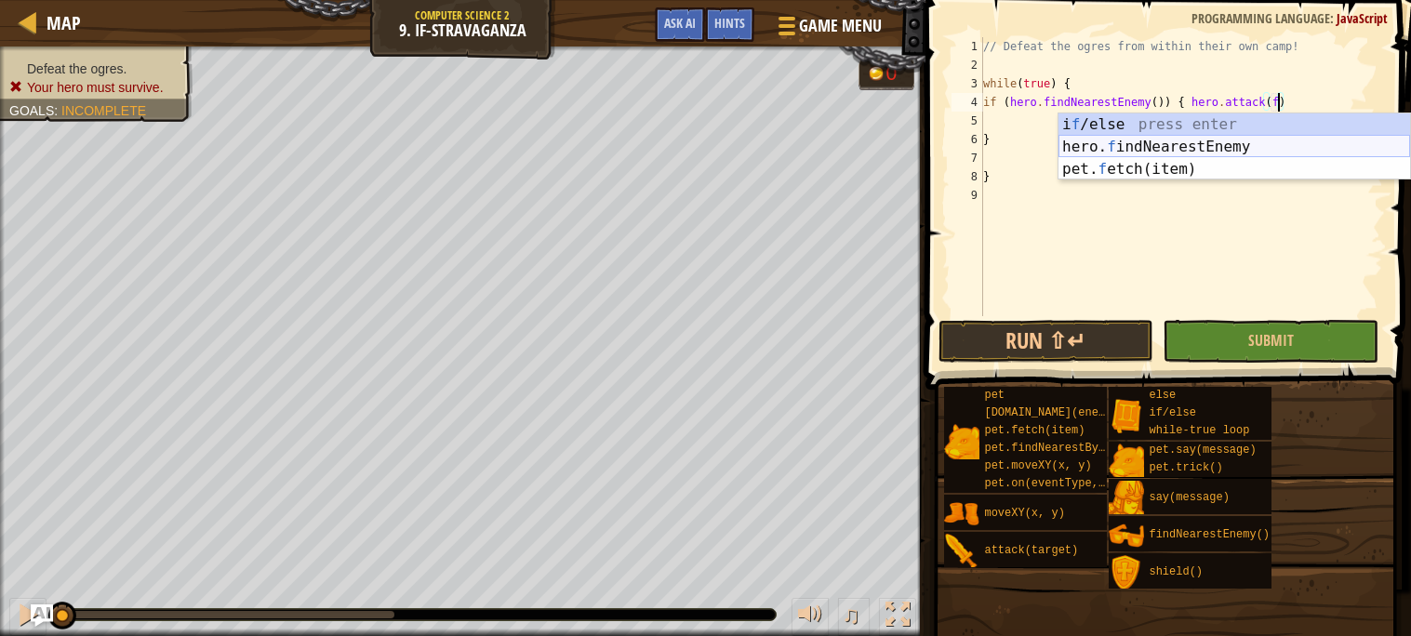
click at [1255, 149] on div "i f /else press enter hero. f indNearestEnemy press enter pet. f etch(item) pre…" at bounding box center [1235, 169] width 352 height 112
type textarea "if (hero.findNearestEnemy()) { hero.attack(hero.findNearestEnemy())"
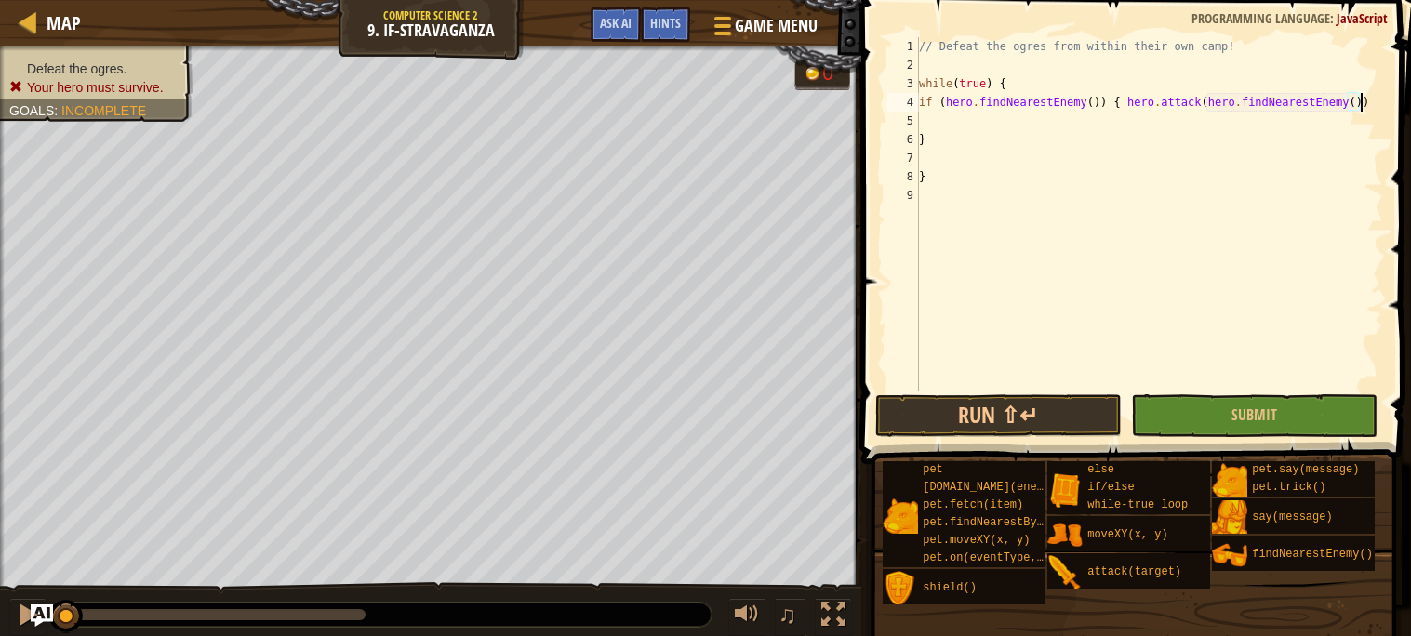
click at [984, 117] on div "// Defeat the ogres from within their own camp! while ( true ) { if ( hero . fi…" at bounding box center [1149, 232] width 468 height 391
type textarea "}"
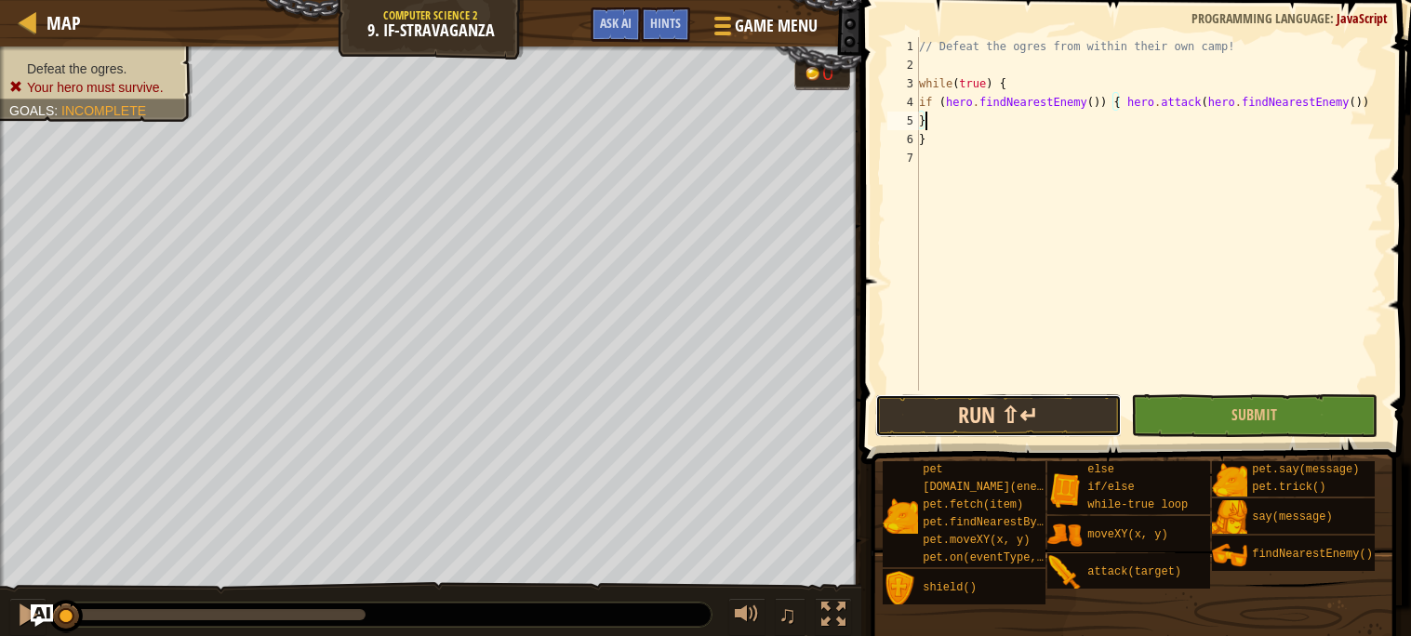
click at [1040, 427] on button "Run ⇧↵" at bounding box center [998, 415] width 247 height 43
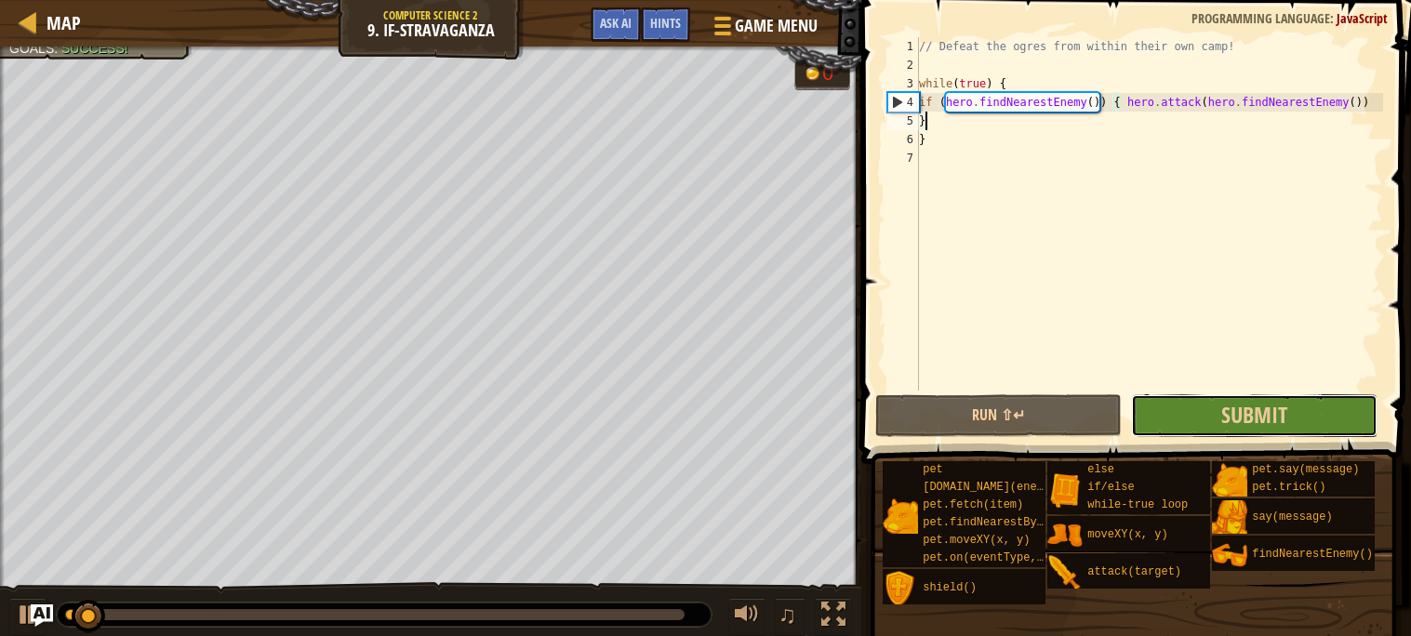
click at [1162, 417] on button "Submit" at bounding box center [1254, 415] width 247 height 43
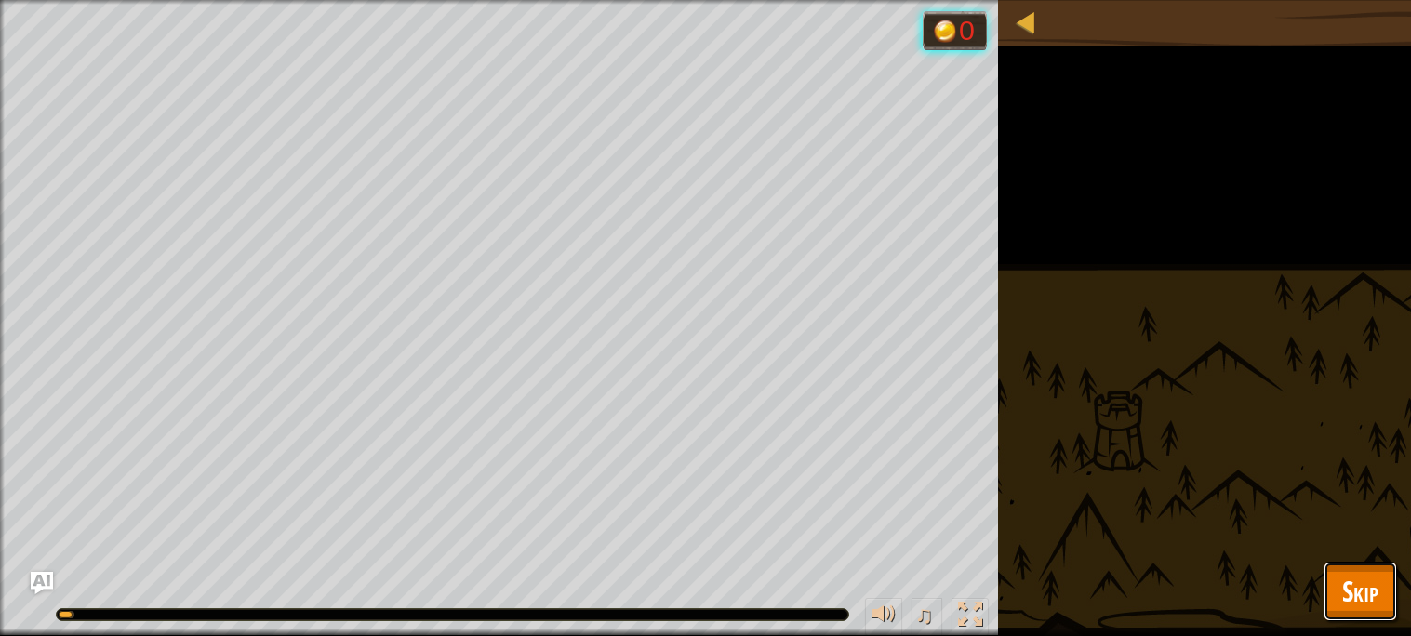
click at [1352, 567] on button "Skip" at bounding box center [1360, 592] width 73 height 60
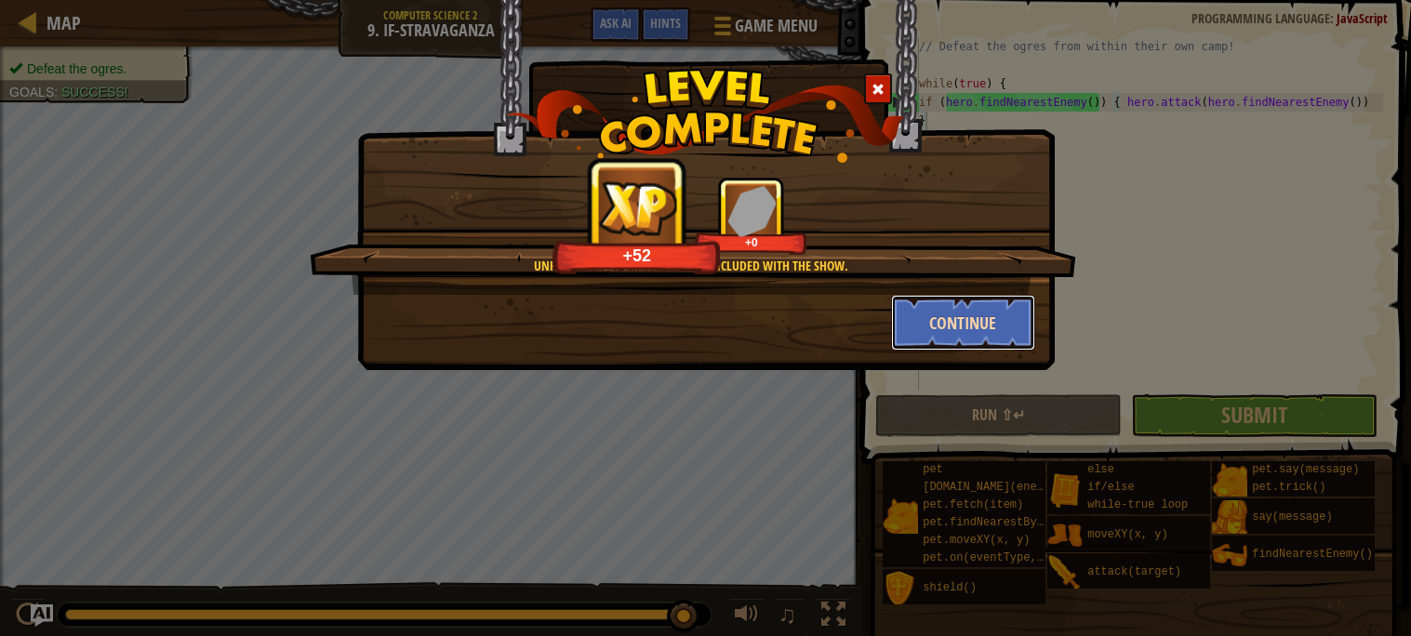
click at [933, 322] on button "Continue" at bounding box center [963, 323] width 144 height 56
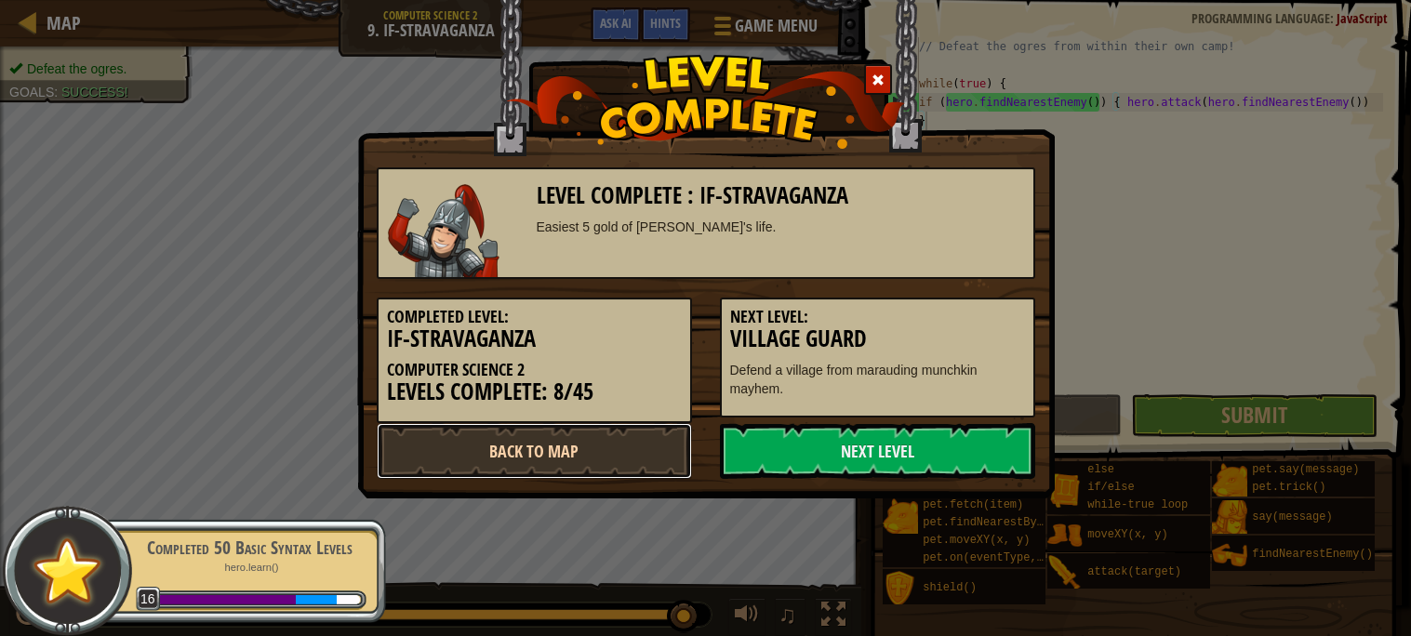
click at [501, 452] on link "Back to Map" at bounding box center [534, 451] width 315 height 56
